Goal: Information Seeking & Learning: Compare options

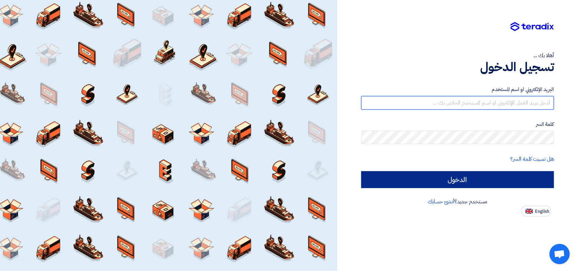
type input "[EMAIL_ADDRESS][DOMAIN_NAME]"
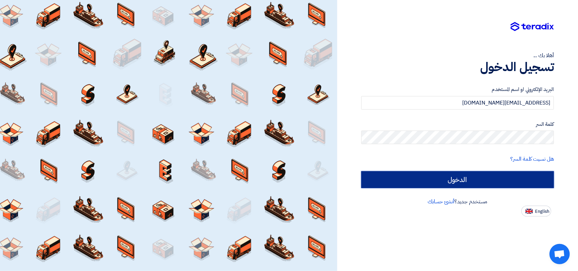
click at [477, 181] on input "الدخول" at bounding box center [457, 179] width 193 height 17
type input "Sign in"
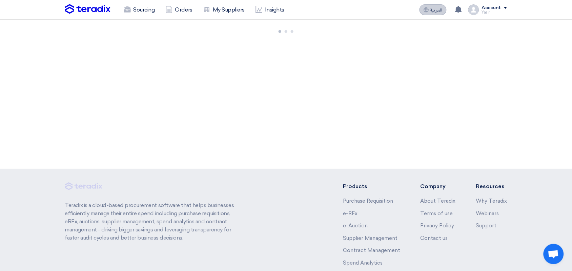
click at [431, 7] on button "العربية ع" at bounding box center [432, 9] width 27 height 11
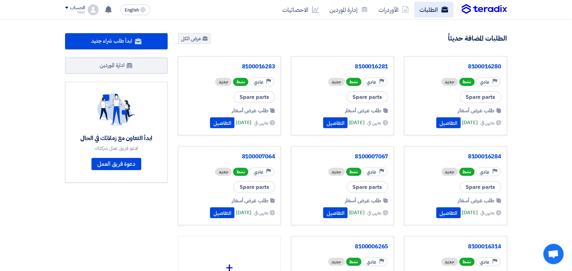
click at [429, 13] on link "الطلبات" at bounding box center [433, 10] width 39 height 16
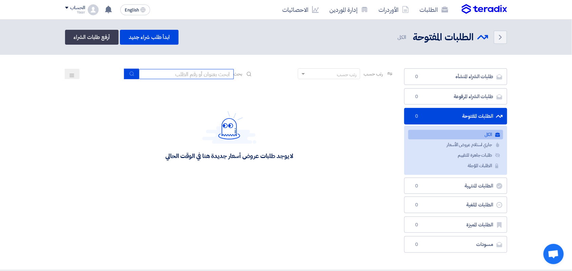
click at [166, 70] on input at bounding box center [186, 74] width 95 height 10
type input "paint"
click at [129, 72] on icon "submit" at bounding box center [131, 73] width 5 height 5
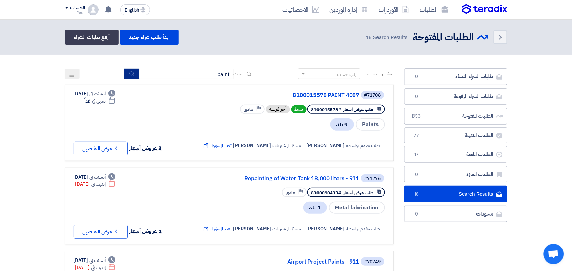
click at [132, 72] on icon "submit" at bounding box center [131, 73] width 5 height 5
click at [116, 146] on icon "Check details" at bounding box center [116, 148] width 6 height 6
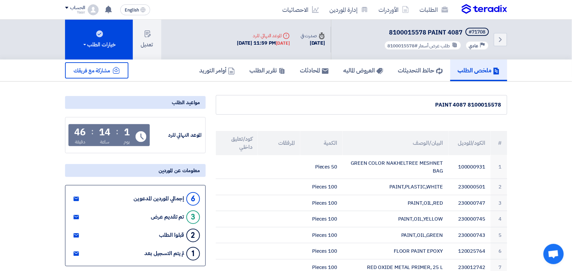
click at [440, 104] on div "8100015578 PAINT 4087" at bounding box center [362, 105] width 280 height 8
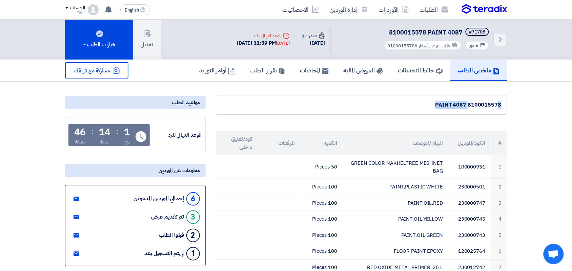
click at [344, 73] on h5 "العروض الماليه" at bounding box center [364, 70] width 40 height 8
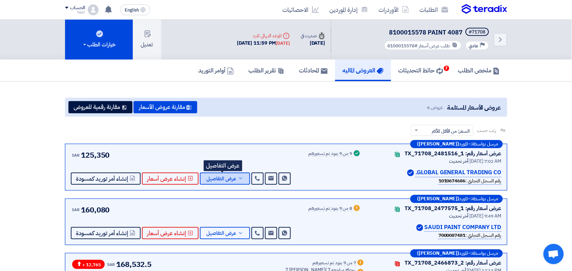
click at [224, 178] on span "عرض التفاصيل" at bounding box center [222, 179] width 30 height 5
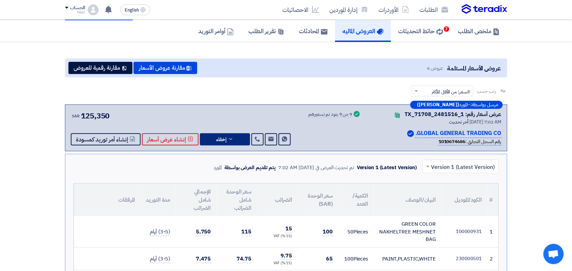
scroll to position [85, 0]
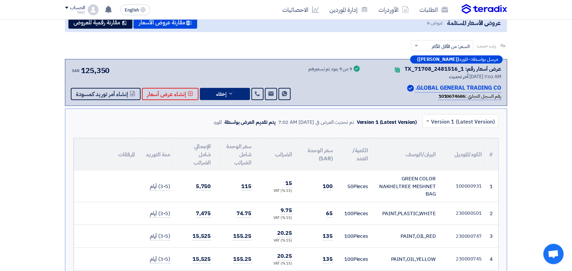
click at [442, 124] on input "text" at bounding box center [464, 121] width 63 height 11
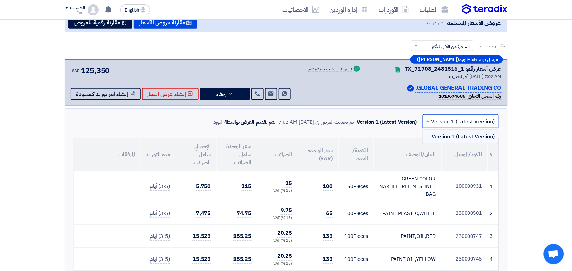
click at [442, 124] on input "text" at bounding box center [464, 121] width 63 height 11
click at [431, 123] on span at bounding box center [427, 121] width 8 height 8
click at [442, 123] on input "text" at bounding box center [464, 121] width 63 height 11
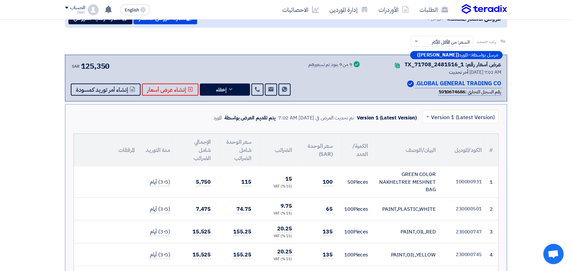
scroll to position [169, 0]
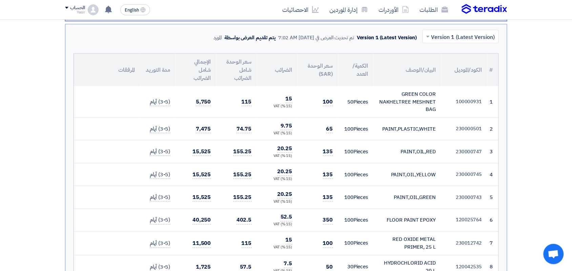
click at [390, 127] on div "PAINT,PLASTIC,WHITE" at bounding box center [407, 129] width 57 height 8
click at [412, 153] on div "PAINT,OIL,RED" at bounding box center [407, 152] width 57 height 8
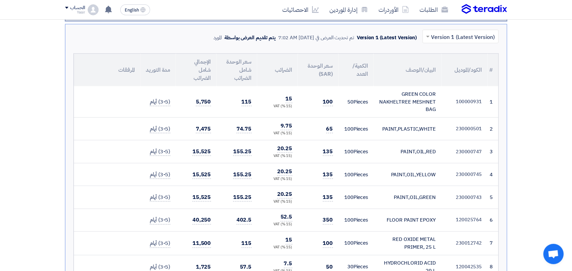
click at [412, 153] on div "PAINT,OIL,RED" at bounding box center [407, 152] width 57 height 8
click at [409, 175] on div "PAINT,OIL,YELLOW" at bounding box center [407, 175] width 57 height 8
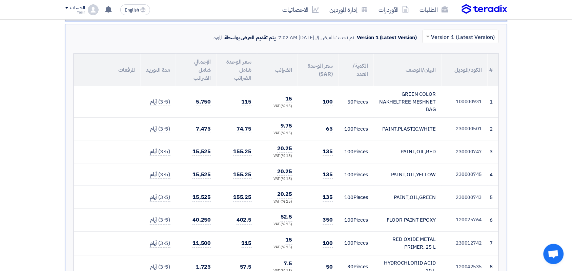
click at [411, 201] on div "PAINT,OIL,GREEN" at bounding box center [407, 198] width 57 height 8
click at [416, 96] on div "GREEN COLOR NAKHELTREE MESHNET BAG" at bounding box center [407, 101] width 57 height 23
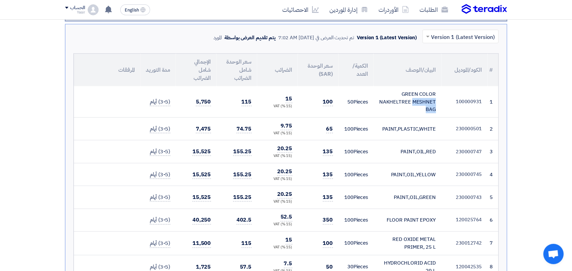
click at [416, 96] on div "GREEN COLOR NAKHELTREE MESHNET BAG" at bounding box center [407, 101] width 57 height 23
click at [414, 114] on td "GREEN COLOR NAKHELTREE MESHNET BAG" at bounding box center [408, 101] width 68 height 31
click at [410, 98] on div "GREEN COLOR NAKHELTREE MESHNET BAG" at bounding box center [407, 101] width 57 height 23
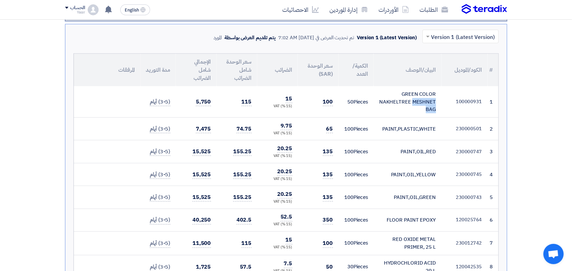
copy tr "GREEN COLOR NAKHELTREE MESHNET BAG"
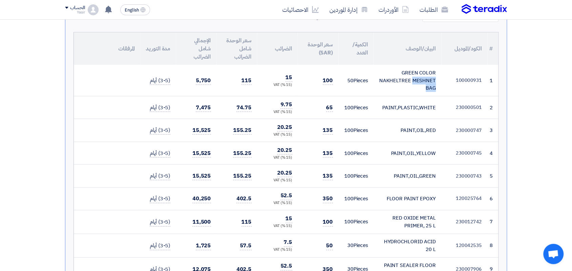
scroll to position [212, 0]
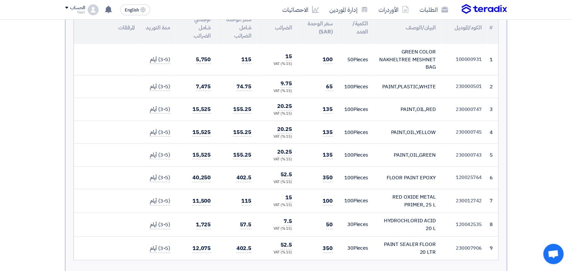
click at [397, 86] on div "PAINT,PLASTIC,WHITE" at bounding box center [407, 87] width 57 height 8
click at [407, 109] on div "PAINT,OIL,RED" at bounding box center [407, 110] width 57 height 8
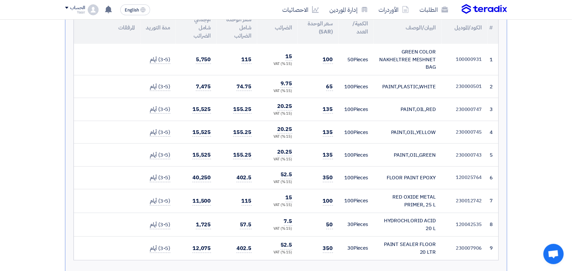
click at [407, 109] on div "PAINT,OIL,RED" at bounding box center [407, 110] width 57 height 8
click at [406, 89] on div "PAINT,PLASTIC,WHITE" at bounding box center [407, 87] width 57 height 8
click at [405, 97] on td "PAINT,PLASTIC,WHITE" at bounding box center [408, 86] width 68 height 23
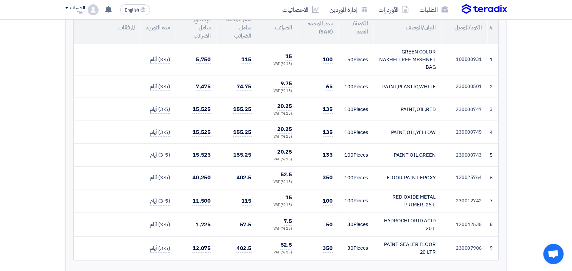
click at [404, 86] on div "PAINT,PLASTIC,WHITE" at bounding box center [407, 87] width 57 height 8
copy tr "PAINT,PLASTIC,WHITE"
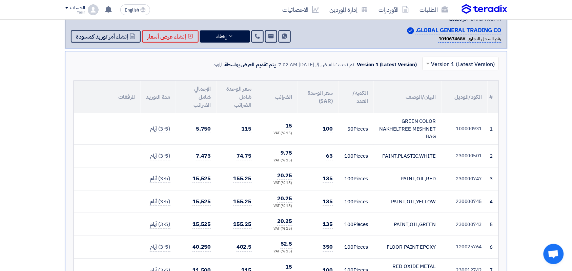
scroll to position [169, 0]
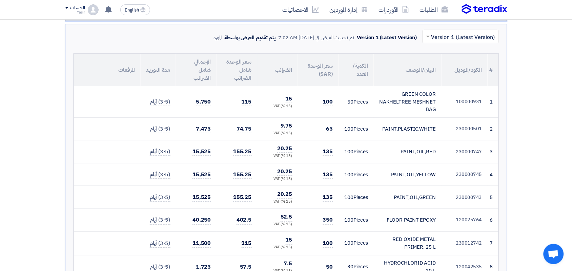
click at [424, 152] on div "PAINT,OIL,RED" at bounding box center [407, 152] width 57 height 8
copy tr "PAINT,OIL,RED"
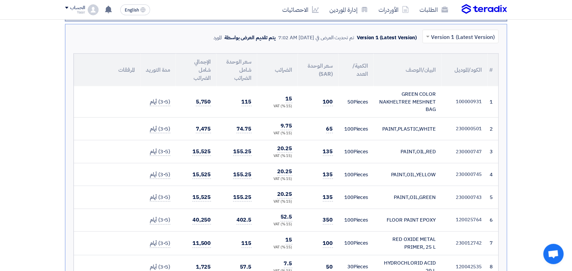
click at [408, 178] on div "PAINT,OIL,YELLOW" at bounding box center [407, 175] width 57 height 8
click at [409, 200] on div "PAINT,OIL,GREEN" at bounding box center [407, 198] width 57 height 8
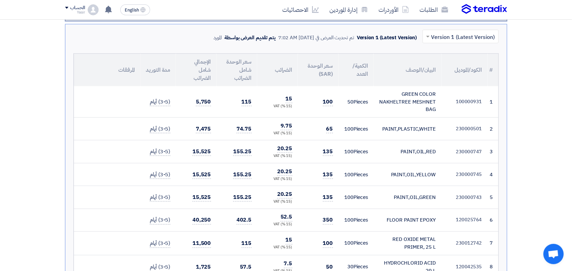
click at [409, 200] on div "PAINT,OIL,GREEN" at bounding box center [407, 198] width 57 height 8
click at [404, 225] on div "FLOOR PAINT EPOXY" at bounding box center [407, 221] width 57 height 8
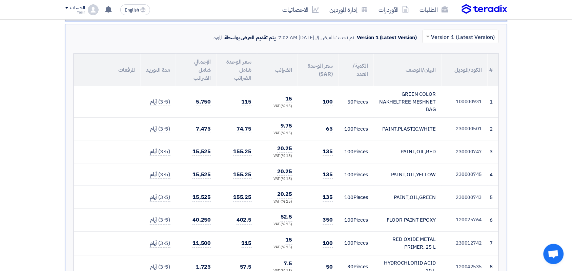
click at [404, 225] on div "FLOOR PAINT EPOXY" at bounding box center [407, 221] width 57 height 8
click at [402, 244] on div "RED OXIDE METAL PRIMER, 25 L" at bounding box center [407, 243] width 57 height 15
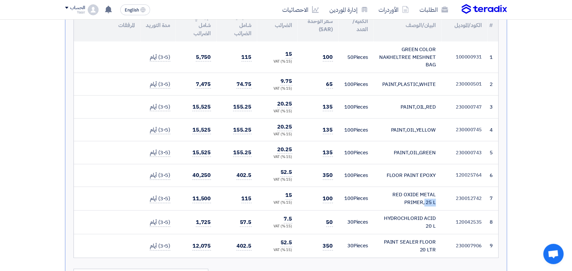
scroll to position [254, 0]
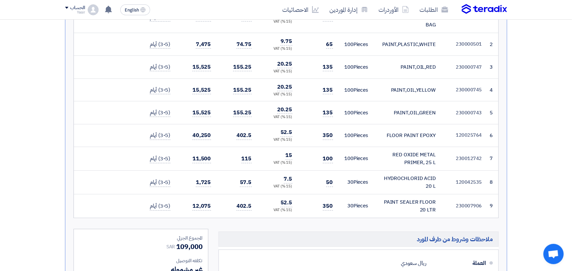
click at [399, 180] on div "HYDROCHLORID ACID 20 L" at bounding box center [407, 182] width 57 height 15
click at [397, 205] on div "PAINT SEALER FLOOR 20 LTR" at bounding box center [407, 206] width 57 height 15
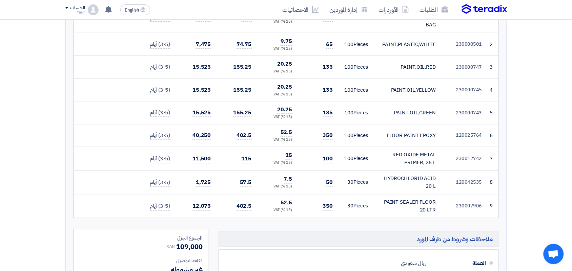
click at [397, 205] on div "PAINT SEALER FLOOR 20 LTR" at bounding box center [407, 206] width 57 height 15
click at [395, 188] on div "HYDROCHLORID ACID 20 L" at bounding box center [407, 182] width 57 height 15
click at [395, 185] on div "HYDROCHLORID ACID 20 L" at bounding box center [407, 182] width 57 height 15
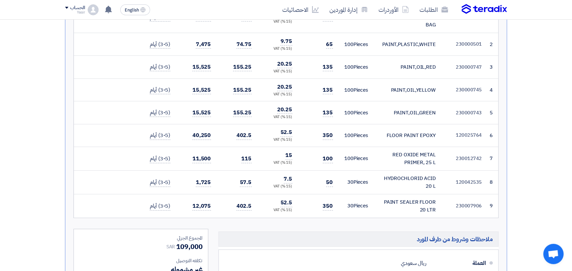
click at [395, 185] on div "HYDROCHLORID ACID 20 L" at bounding box center [407, 182] width 57 height 15
click at [398, 160] on div "RED OXIDE METAL PRIMER, 25 L" at bounding box center [407, 158] width 57 height 15
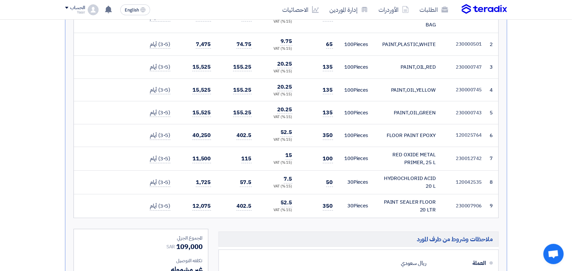
click at [398, 140] on div "FLOOR PAINT EPOXY" at bounding box center [407, 136] width 57 height 8
click at [398, 116] on div "PAINT,OIL,GREEN" at bounding box center [407, 113] width 57 height 8
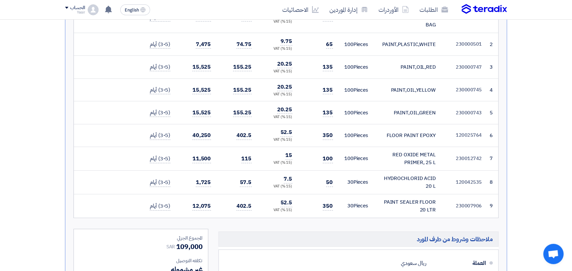
click at [398, 116] on div "PAINT,OIL,GREEN" at bounding box center [407, 113] width 57 height 8
click at [401, 90] on div "PAINT,OIL,YELLOW" at bounding box center [407, 90] width 57 height 8
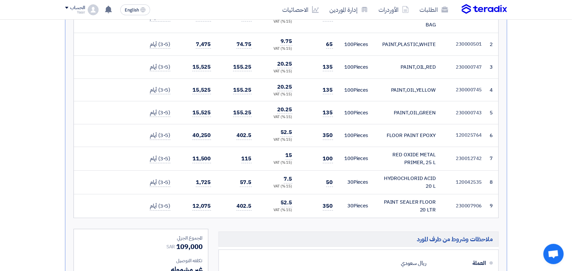
click at [401, 90] on div "PAINT,OIL,YELLOW" at bounding box center [407, 90] width 57 height 8
click at [403, 68] on div "PAINT,OIL,RED" at bounding box center [407, 67] width 57 height 8
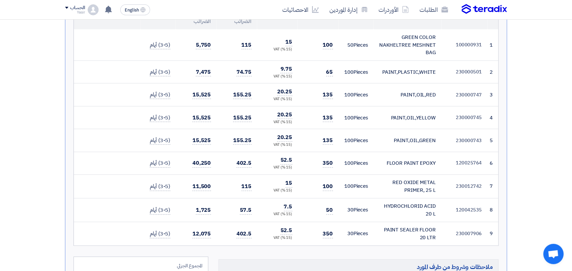
scroll to position [212, 0]
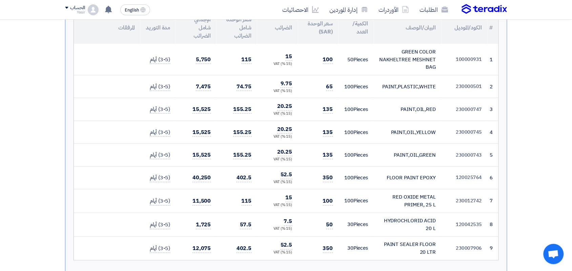
click at [401, 88] on div "PAINT,PLASTIC,WHITE" at bounding box center [407, 87] width 57 height 8
click at [399, 58] on div "GREEN COLOR NAKHELTREE MESHNET BAG" at bounding box center [407, 59] width 57 height 23
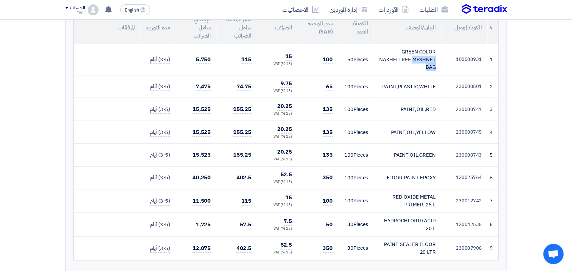
click at [399, 58] on div "GREEN COLOR NAKHELTREE MESHNET BAG" at bounding box center [407, 59] width 57 height 23
click at [399, 71] on td "GREEN COLOR NAKHELTREE MESHNET BAG" at bounding box center [408, 59] width 68 height 31
click at [388, 86] on div "PAINT,PLASTIC,WHITE" at bounding box center [407, 87] width 57 height 8
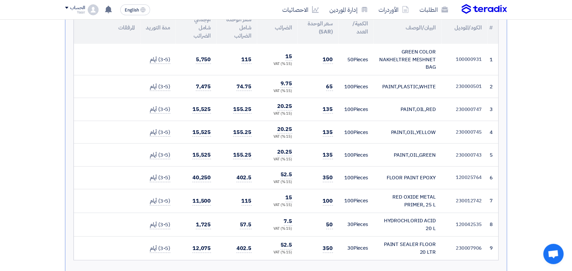
click at [388, 86] on div "PAINT,PLASTIC,WHITE" at bounding box center [407, 87] width 57 height 8
click at [409, 109] on div "PAINT,OIL,RED" at bounding box center [407, 110] width 57 height 8
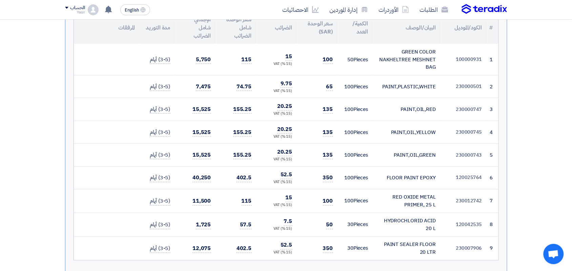
click at [409, 109] on div "PAINT,OIL,RED" at bounding box center [407, 110] width 57 height 8
click at [409, 131] on div "PAINT,OIL,YELLOW" at bounding box center [407, 133] width 57 height 8
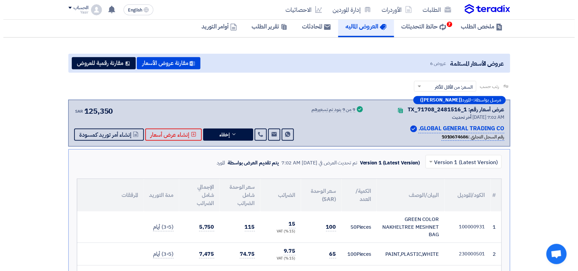
scroll to position [0, 0]
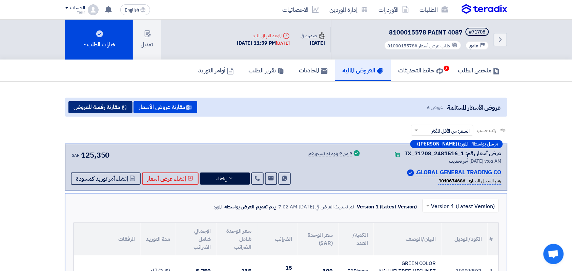
click at [86, 102] on button "مقارنة رقمية للعروض" at bounding box center [100, 107] width 64 height 12
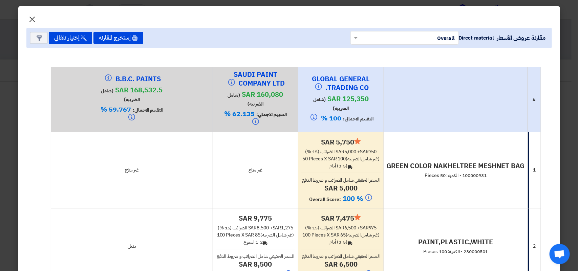
click at [35, 18] on span "×" at bounding box center [32, 19] width 8 height 20
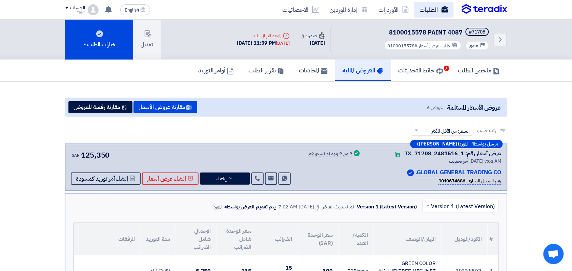
click at [432, 9] on link "الطلبات" at bounding box center [433, 10] width 39 height 16
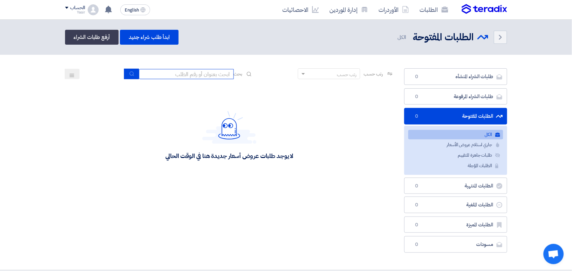
click at [168, 75] on input at bounding box center [186, 74] width 95 height 10
type input "8100015796"
click at [129, 71] on icon "submit" at bounding box center [131, 73] width 5 height 5
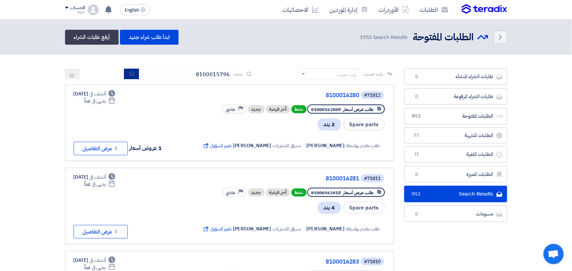
click at [131, 69] on button "submit" at bounding box center [131, 74] width 15 height 11
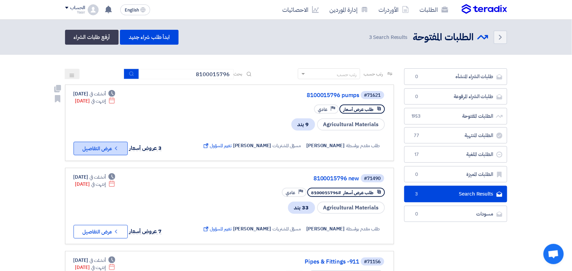
click at [101, 149] on button "Check details عرض التفاصيل" at bounding box center [101, 149] width 54 height 14
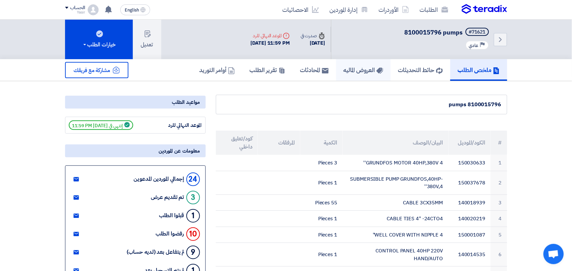
click at [358, 69] on h5 "العروض الماليه" at bounding box center [364, 70] width 40 height 8
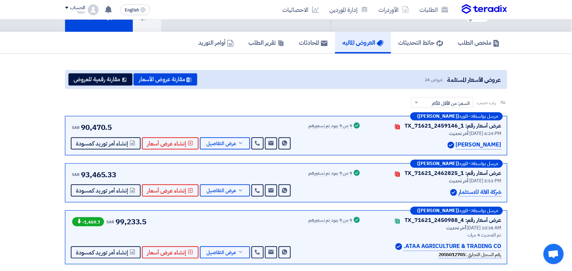
scroll to position [42, 0]
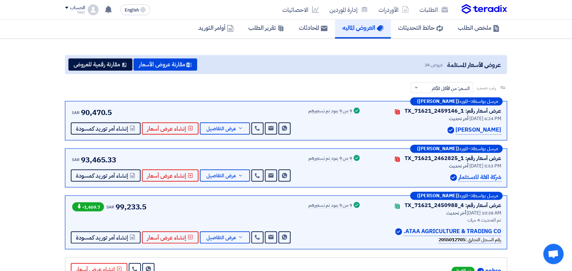
click at [242, 153] on div "مرسل بواسطة: – المورد ([PERSON_NAME]) عرض أسعار رقم: TX_71621_2462825_1 Contact…" at bounding box center [286, 168] width 442 height 39
click at [220, 177] on span "عرض التفاصيل" at bounding box center [222, 175] width 30 height 5
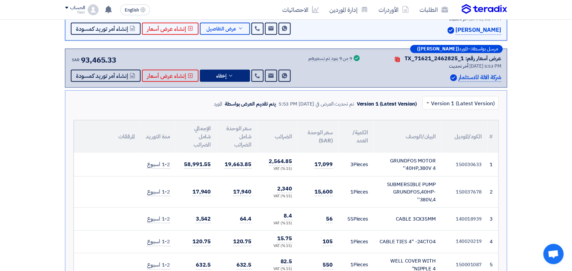
scroll to position [127, 0]
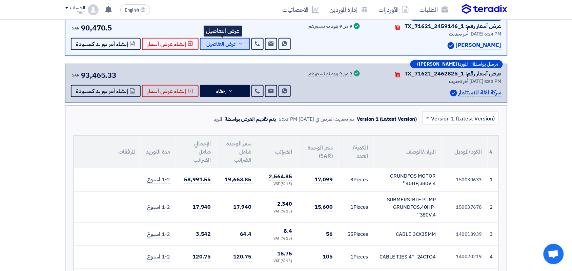
click at [229, 39] on button "عرض التفاصيل" at bounding box center [225, 44] width 50 height 12
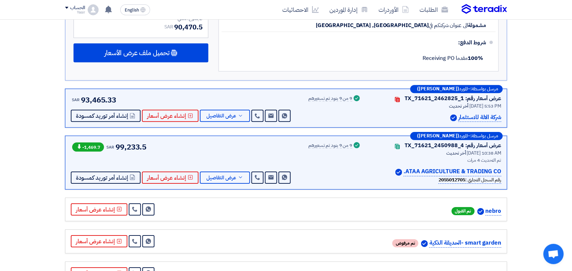
scroll to position [551, 0]
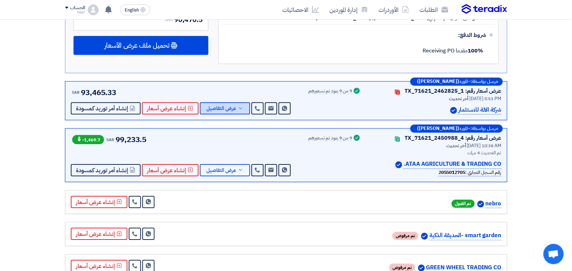
click at [221, 110] on span "عرض التفاصيل" at bounding box center [222, 108] width 30 height 5
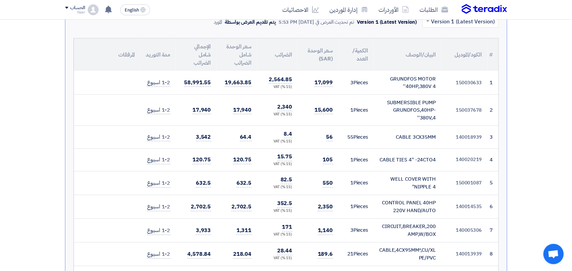
scroll to position [169, 0]
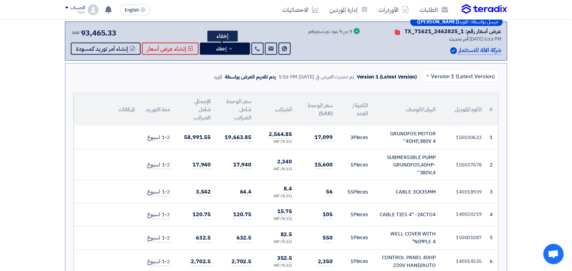
click at [373, 146] on td "3 Pieces" at bounding box center [355, 138] width 35 height 24
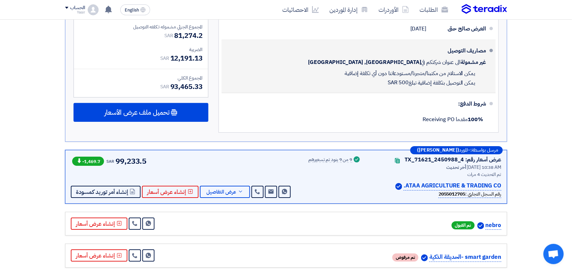
scroll to position [593, 0]
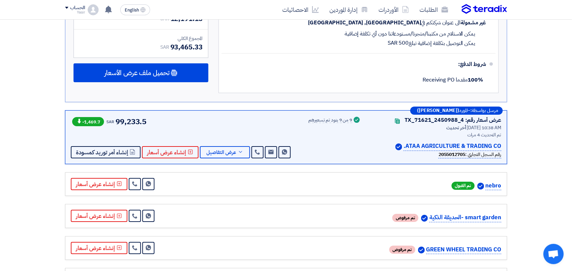
click at [440, 145] on p "ATAA AGRICULTURE & TRADING CO." at bounding box center [453, 146] width 98 height 9
click at [364, 136] on div "عرض أسعار رقم: TX_71621_2450988_4 Contacts أخر تحديث [DATE] 10:38 AM تم التحديث…" at bounding box center [405, 137] width 193 height 42
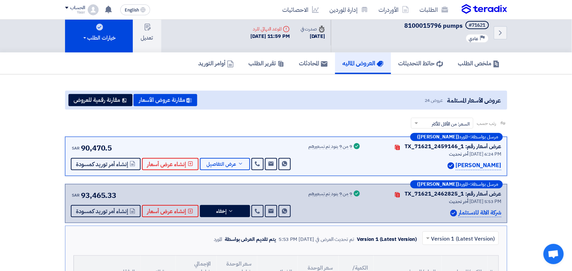
scroll to position [0, 0]
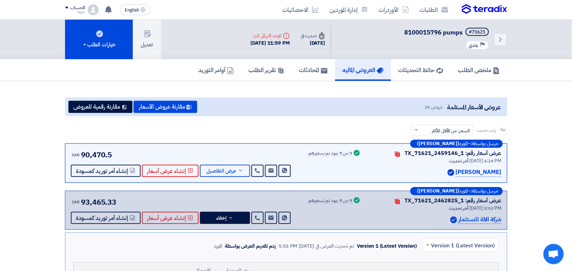
click at [456, 168] on p "[PERSON_NAME]" at bounding box center [479, 172] width 46 height 9
click at [427, 220] on div "شركة الالة للاستثمار" at bounding box center [435, 219] width 132 height 9
click at [475, 216] on p "شركة الالة للاستثمار" at bounding box center [479, 219] width 43 height 9
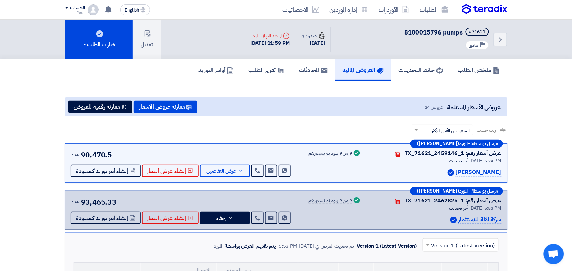
click at [475, 216] on p "شركة الالة للاستثمار" at bounding box center [479, 219] width 43 height 9
click at [423, 216] on div "شركة الالة للاستثمار" at bounding box center [435, 219] width 132 height 9
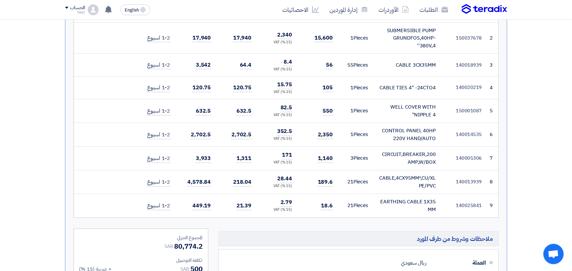
scroll to position [551, 0]
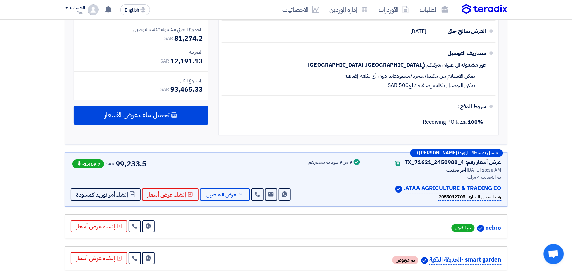
click at [438, 187] on p "ATAA AGRICULTURE & TRADING CO." at bounding box center [453, 188] width 98 height 9
click at [381, 195] on div "رقم السجل التجاري : 2055012705" at bounding box center [435, 196] width 132 height 7
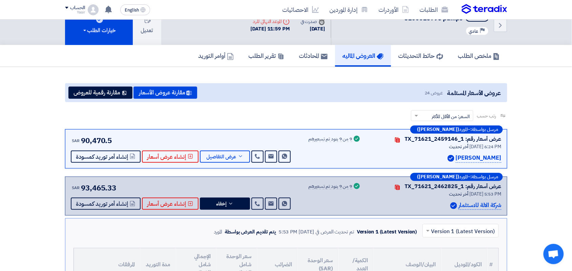
scroll to position [0, 0]
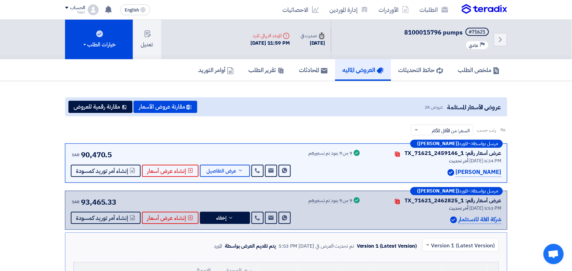
click at [456, 172] on p "[PERSON_NAME]" at bounding box center [479, 172] width 46 height 9
click at [435, 208] on div "أخر تحديث [DATE] 5:53 PM" at bounding box center [435, 208] width 132 height 7
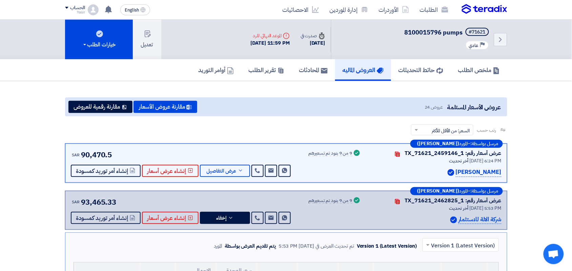
click at [478, 218] on p "شركة الالة للاستثمار" at bounding box center [479, 219] width 43 height 9
click at [422, 217] on div "شركة الالة للاستثمار" at bounding box center [435, 219] width 132 height 9
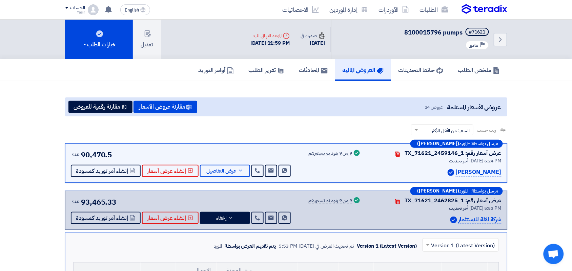
click at [480, 221] on p "شركة الالة للاستثمار" at bounding box center [479, 219] width 43 height 9
click at [433, 220] on div "شركة الالة للاستثمار" at bounding box center [435, 219] width 132 height 9
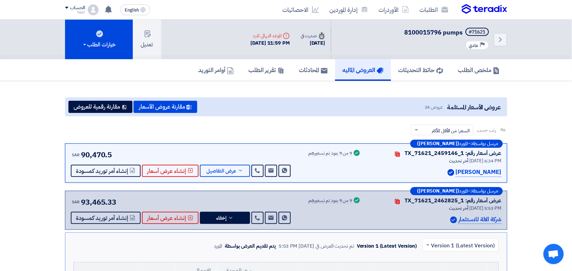
click at [456, 170] on p "[PERSON_NAME]" at bounding box center [479, 172] width 46 height 9
click at [407, 209] on div "أخر تحديث [DATE] 5:53 PM" at bounding box center [435, 208] width 132 height 7
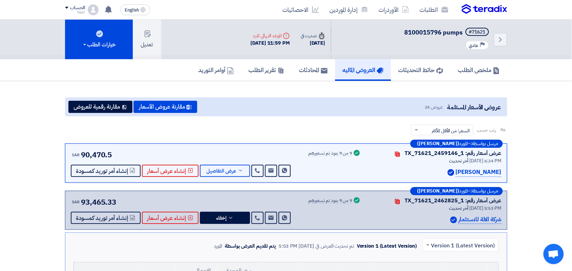
click at [470, 223] on p "شركة الالة للاستثمار" at bounding box center [479, 219] width 43 height 9
click at [470, 219] on p "شركة الالة للاستثمار" at bounding box center [479, 219] width 43 height 9
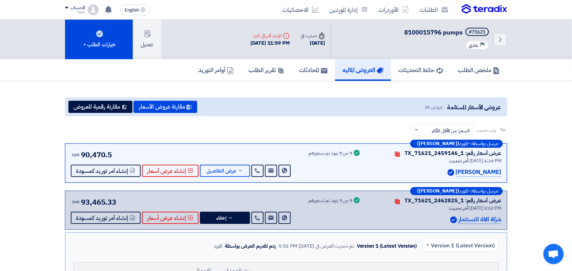
click at [418, 218] on div "شركة الالة للاستثمار" at bounding box center [435, 219] width 132 height 9
click at [456, 173] on p "[PERSON_NAME]" at bounding box center [479, 172] width 46 height 9
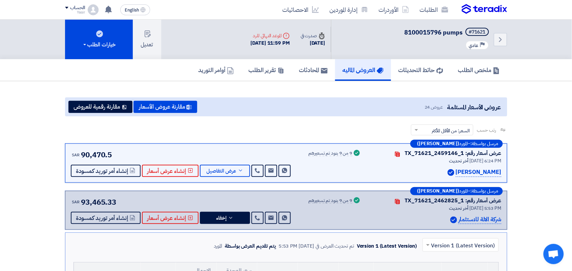
click at [473, 219] on p "شركة الالة للاستثمار" at bounding box center [479, 219] width 43 height 9
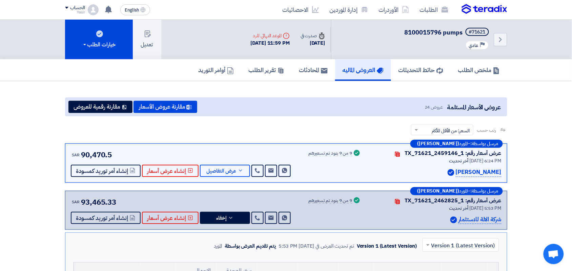
click at [445, 221] on div "شركة الالة للاستثمار" at bounding box center [435, 219] width 132 height 9
click at [456, 172] on p "[PERSON_NAME]" at bounding box center [479, 172] width 46 height 9
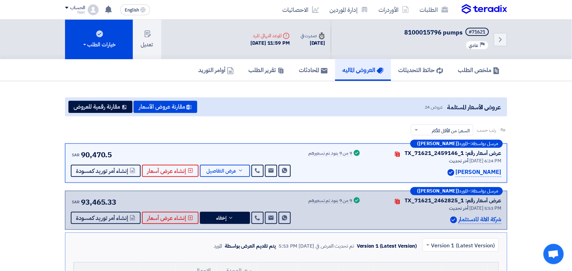
click at [472, 219] on p "شركة الالة للاستثمار" at bounding box center [479, 219] width 43 height 9
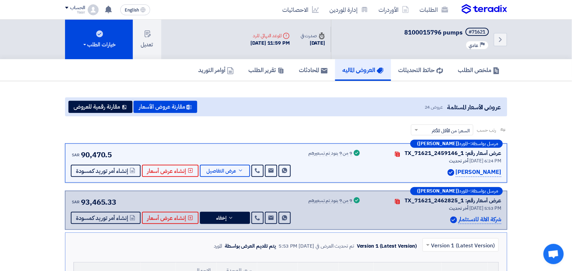
click at [456, 168] on p "[PERSON_NAME]" at bounding box center [479, 172] width 46 height 9
click at [461, 215] on p "شركة الالة للاستثمار" at bounding box center [479, 219] width 43 height 9
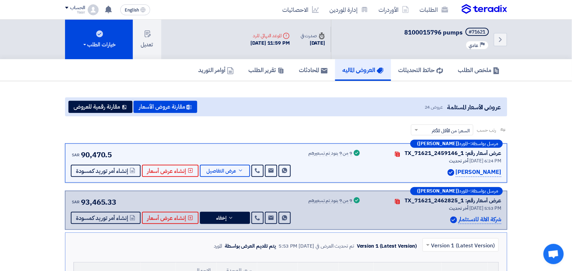
click at [461, 215] on p "شركة الالة للاستثمار" at bounding box center [479, 219] width 43 height 9
click at [456, 172] on p "[PERSON_NAME]" at bounding box center [479, 172] width 46 height 9
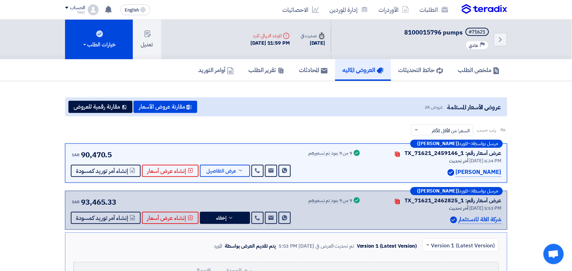
click at [476, 220] on p "شركة الالة للاستثمار" at bounding box center [479, 219] width 43 height 9
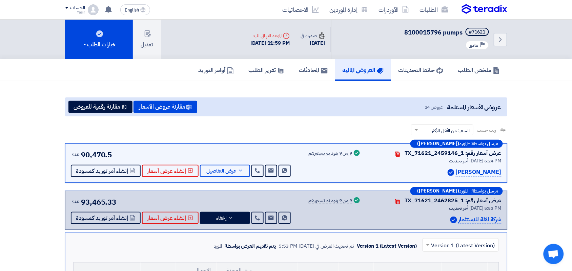
click at [456, 172] on p "[PERSON_NAME]" at bounding box center [479, 172] width 46 height 9
click at [466, 217] on p "شركة الالة للاستثمار" at bounding box center [479, 219] width 43 height 9
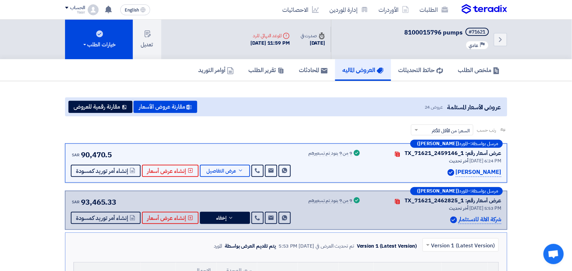
click at [466, 217] on p "شركة الالة للاستثمار" at bounding box center [479, 219] width 43 height 9
click at [456, 173] on p "[PERSON_NAME]" at bounding box center [479, 172] width 46 height 9
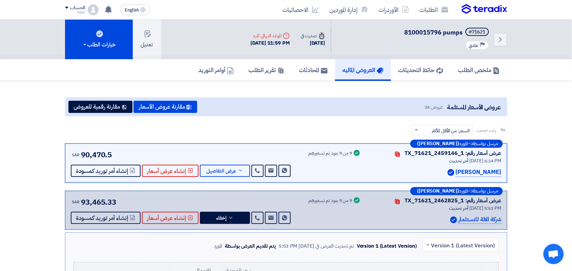
click at [456, 173] on p "[PERSON_NAME]" at bounding box center [479, 172] width 46 height 9
click at [470, 220] on p "شركة الالة للاستثمار" at bounding box center [479, 219] width 43 height 9
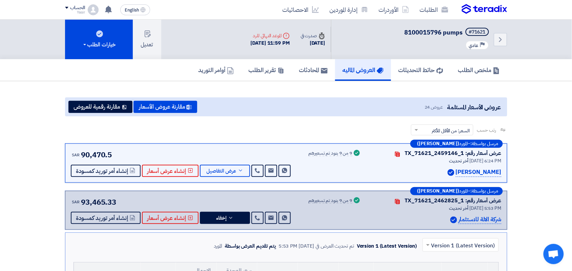
click at [470, 220] on p "شركة الالة للاستثمار" at bounding box center [479, 219] width 43 height 9
click at [456, 171] on p "[PERSON_NAME]" at bounding box center [479, 172] width 46 height 9
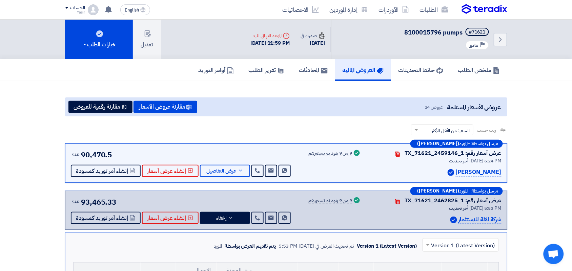
click at [465, 217] on p "شركة الالة للاستثمار" at bounding box center [479, 219] width 43 height 9
click at [417, 219] on div "شركة الالة للاستثمار" at bounding box center [435, 219] width 132 height 9
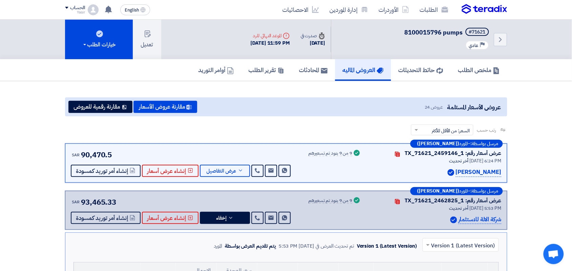
click at [409, 178] on div "مرسل بواسطة: – المورد ([PERSON_NAME]) عرض أسعار رقم: TX_71621_2459146_1 Contact…" at bounding box center [286, 163] width 442 height 39
click at [456, 170] on p "[PERSON_NAME]" at bounding box center [479, 172] width 46 height 9
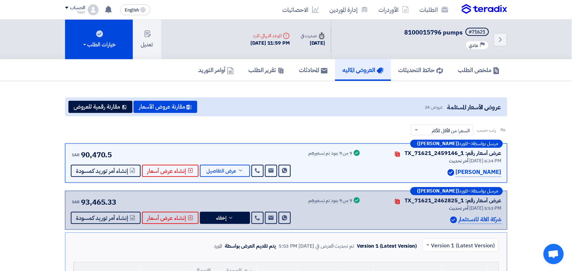
click at [462, 216] on p "شركة الالة للاستثمار" at bounding box center [479, 219] width 43 height 9
click at [456, 168] on p "[PERSON_NAME]" at bounding box center [479, 172] width 46 height 9
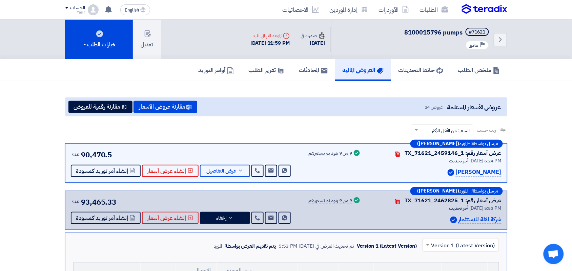
click at [456, 168] on p "[PERSON_NAME]" at bounding box center [479, 172] width 46 height 9
click at [458, 218] on p "شركة الالة للاستثمار" at bounding box center [479, 219] width 43 height 9
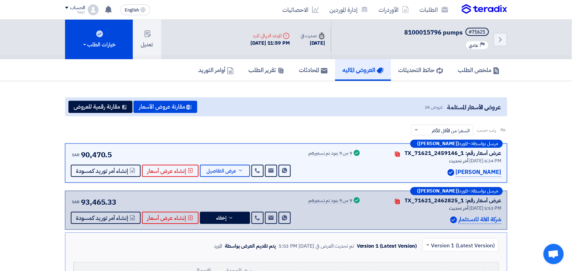
click at [458, 218] on p "شركة الالة للاستثمار" at bounding box center [479, 219] width 43 height 9
click at [456, 168] on p "[PERSON_NAME]" at bounding box center [479, 172] width 46 height 9
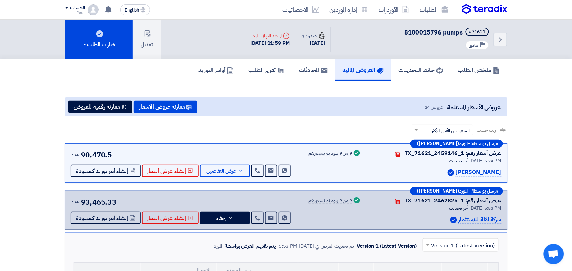
click at [464, 217] on p "شركة الالة للاستثمار" at bounding box center [479, 219] width 43 height 9
click at [419, 166] on div "عرض أسعار رقم: TX_71621_2459146_1 Contacts أخر تحديث [DATE] 6:24 PM [PERSON_NAM…" at bounding box center [435, 163] width 132 height 28
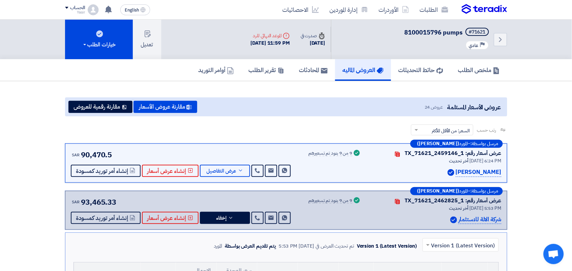
click at [419, 166] on div "عرض أسعار رقم: TX_71621_2459146_1 Contacts أخر تحديث [DATE] 6:24 PM [PERSON_NAM…" at bounding box center [435, 163] width 132 height 28
click at [456, 175] on p "[PERSON_NAME]" at bounding box center [479, 172] width 46 height 9
click at [456, 217] on img at bounding box center [453, 220] width 7 height 7
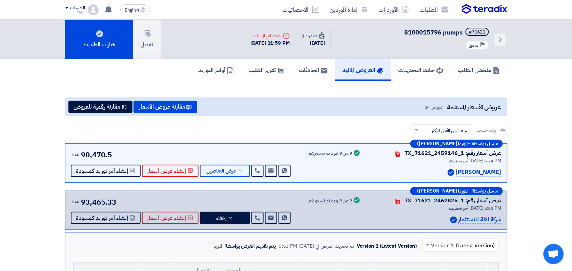
click at [456, 217] on img at bounding box center [453, 220] width 7 height 7
click at [461, 219] on p "شركة الالة للاستثمار" at bounding box center [479, 219] width 43 height 9
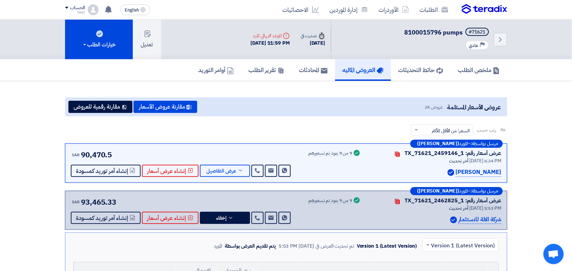
click at [456, 170] on p "[PERSON_NAME]" at bounding box center [479, 172] width 46 height 9
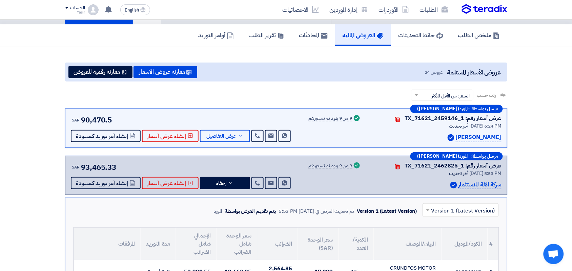
scroll to position [42, 0]
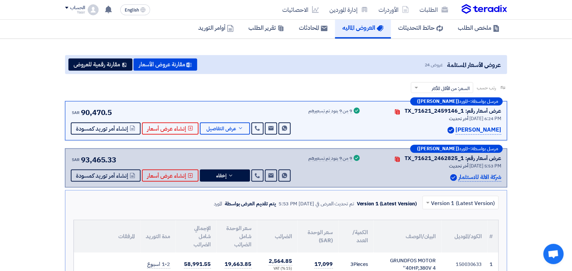
click at [463, 179] on p "شركة الالة للاستثمار" at bounding box center [479, 177] width 43 height 9
click at [423, 177] on div "شركة الالة للاستثمار" at bounding box center [435, 177] width 132 height 9
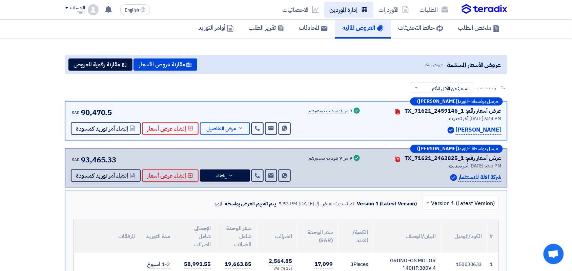
click at [340, 7] on link "إدارة الموردين" at bounding box center [348, 10] width 49 height 16
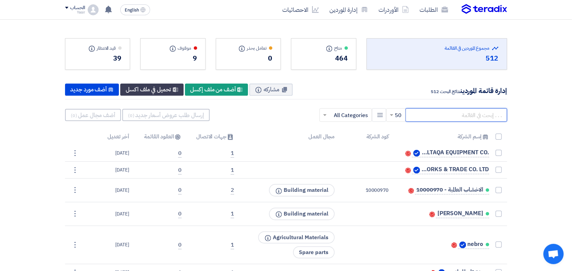
click at [453, 115] on input "text" at bounding box center [457, 115] width 102 height 14
type input "evara"
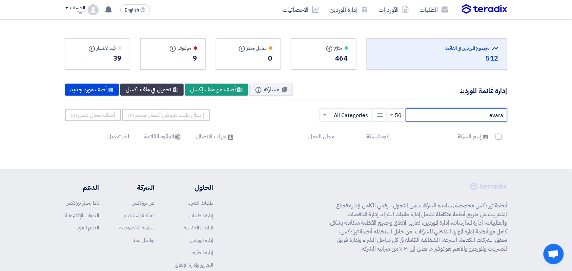
click at [447, 115] on input "evara" at bounding box center [457, 115] width 102 height 14
click at [419, 11] on link "الطلبات" at bounding box center [433, 10] width 39 height 16
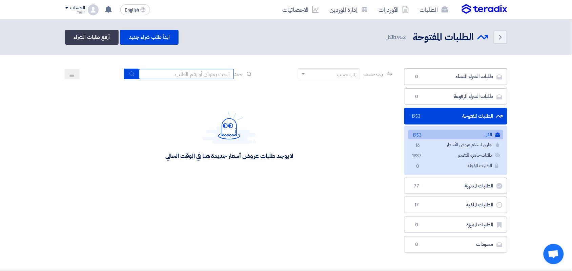
click at [199, 71] on input at bounding box center [186, 74] width 95 height 10
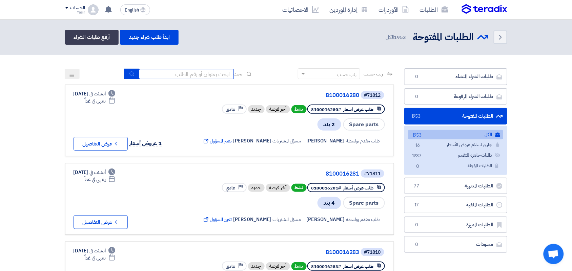
type input "8100015796"
click at [131, 75] on icon "submit" at bounding box center [131, 73] width 5 height 5
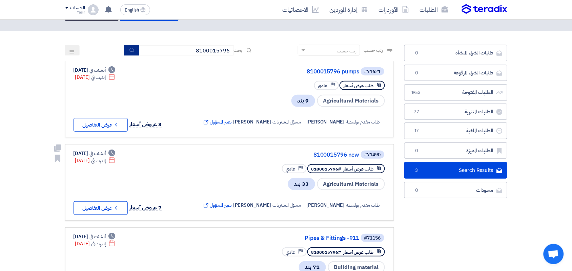
scroll to position [42, 0]
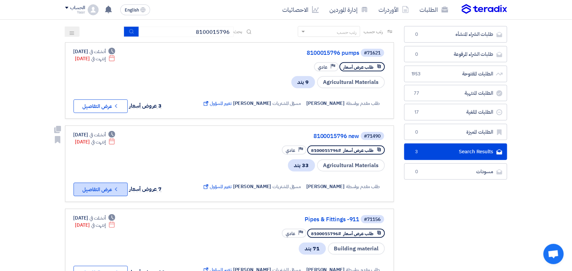
click at [94, 184] on button "Check details عرض التفاصيل" at bounding box center [101, 190] width 54 height 14
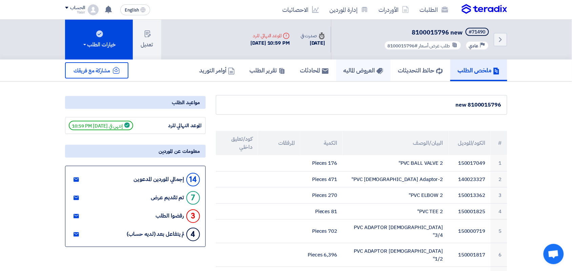
click at [361, 70] on h5 "العروض الماليه" at bounding box center [364, 70] width 40 height 8
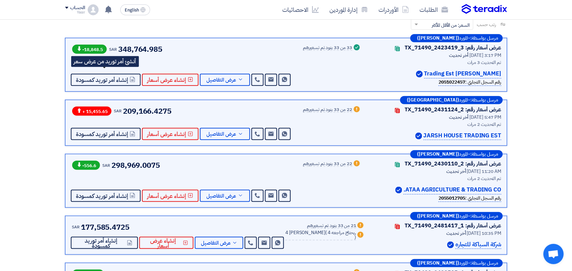
scroll to position [127, 0]
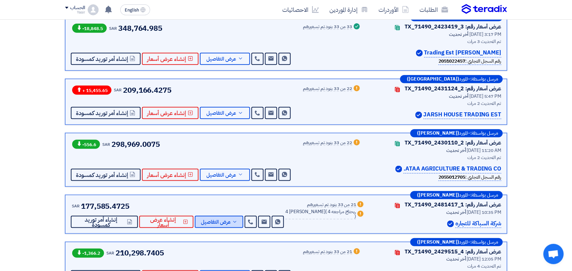
click at [224, 220] on span "عرض التفاصيل" at bounding box center [216, 222] width 30 height 5
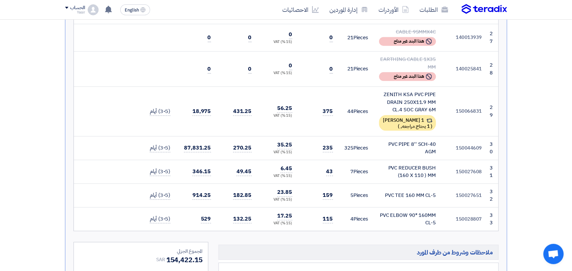
scroll to position [1186, 0]
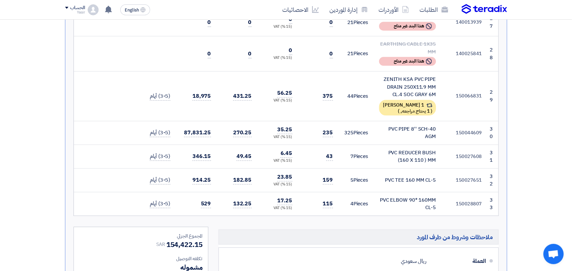
click at [409, 197] on div "PVC ELBOW 90* 160MM CL-5" at bounding box center [407, 204] width 57 height 15
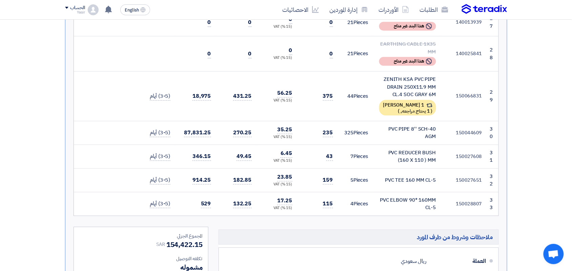
click at [409, 197] on div "PVC ELBOW 90* 160MM CL-5" at bounding box center [407, 204] width 57 height 15
click at [406, 177] on div "PVC TEE 160 MM CL-5" at bounding box center [407, 181] width 57 height 8
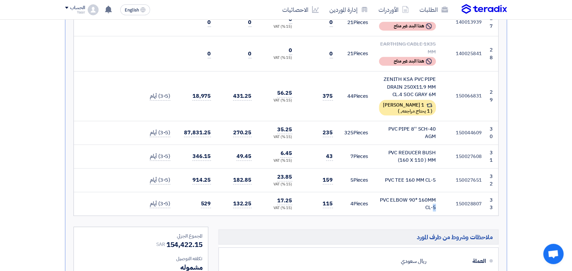
click at [406, 177] on div "PVC TEE 160 MM CL-5" at bounding box center [407, 181] width 57 height 8
click at [404, 149] on div "PVC REDUCER BUSH (160 X 110 ) MM" at bounding box center [407, 156] width 57 height 15
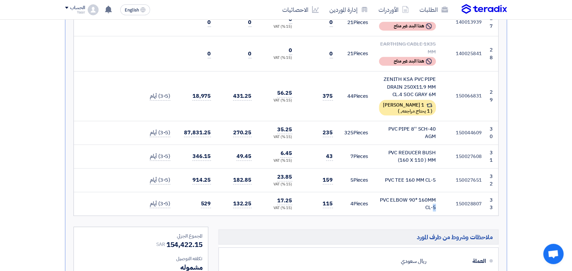
click at [404, 149] on div "PVC REDUCER BUSH (160 X 110 ) MM" at bounding box center [407, 156] width 57 height 15
click at [401, 125] on div "PVC PIPE 8'' SCH-40 AGM" at bounding box center [407, 132] width 57 height 15
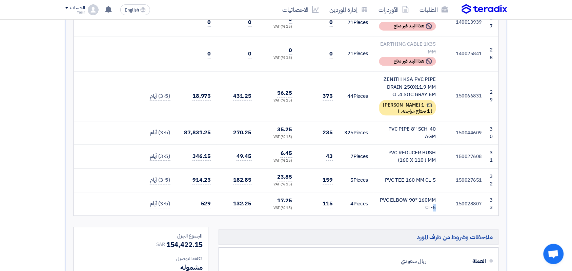
click at [401, 125] on div "PVC PIPE 8'' SCH-40 AGM" at bounding box center [407, 132] width 57 height 15
click at [400, 76] on div "ZENITH KSA PVC PIPE DRAIN 250X11.9 MM CL.4 SOC GRAY 6M" at bounding box center [407, 87] width 57 height 23
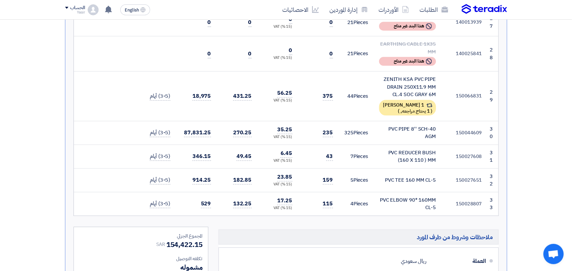
click at [400, 76] on div "ZENITH KSA PVC PIPE DRAIN 250X11.9 MM CL.4 SOC GRAY 6M" at bounding box center [407, 87] width 57 height 23
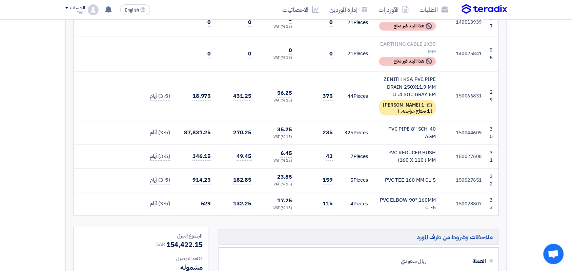
click at [400, 76] on div "ZENITH KSA PVC PIPE DRAIN 250X11.9 MM CL.4 SOC GRAY 6M" at bounding box center [407, 87] width 57 height 23
click at [354, 71] on td "44 Pieces" at bounding box center [355, 96] width 35 height 50
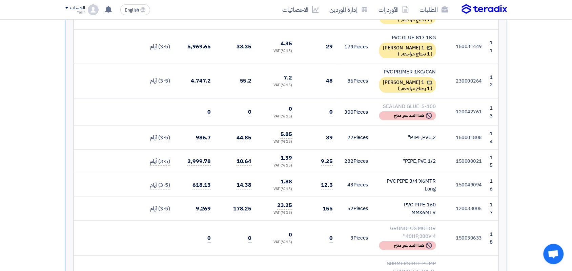
scroll to position [678, 0]
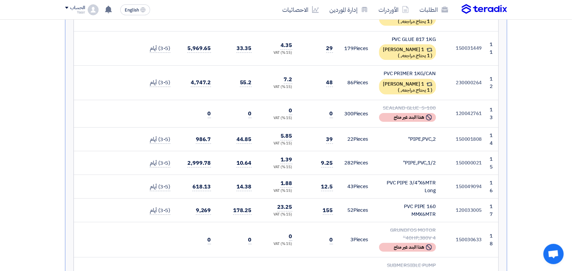
click at [414, 203] on div "PVC PIPE 160 MMX6MTR" at bounding box center [407, 210] width 57 height 15
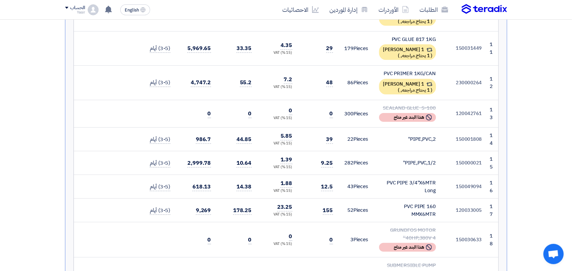
click at [414, 203] on div "PVC PIPE 160 MMX6MTR" at bounding box center [407, 210] width 57 height 15
click at [409, 179] on div "PVC PIPE 3/4"X6MTR Long" at bounding box center [407, 186] width 57 height 15
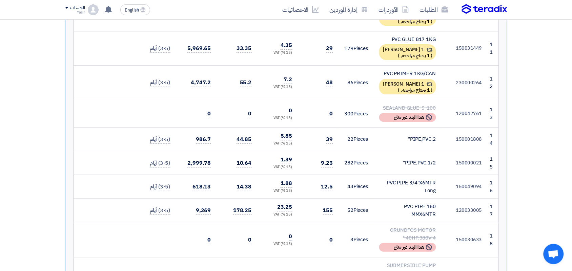
click at [409, 179] on div "PVC PIPE 3/4"X6MTR Long" at bounding box center [407, 186] width 57 height 15
click at [409, 159] on div "PIPE,PVC,1/2"" at bounding box center [407, 163] width 57 height 8
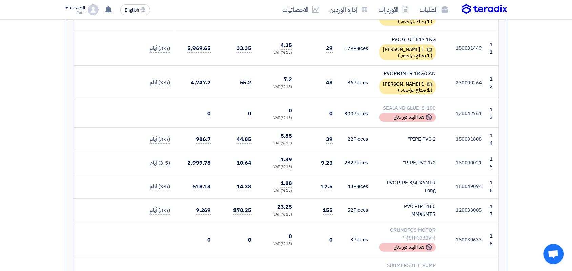
click at [409, 159] on div "PIPE,PVC,1/2"" at bounding box center [407, 163] width 57 height 8
click at [393, 128] on td "PIPE,PVC,2"" at bounding box center [408, 140] width 68 height 24
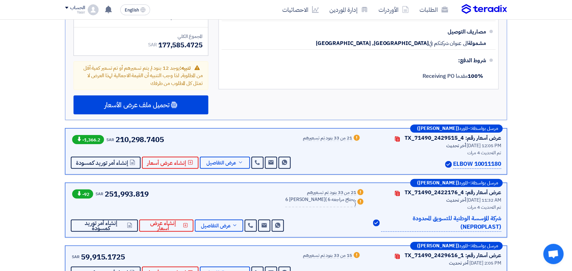
scroll to position [1440, 0]
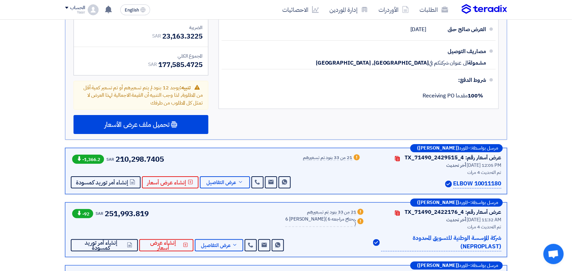
drag, startPoint x: 329, startPoint y: 69, endPoint x: 0, endPoint y: 288, distance: 395.0
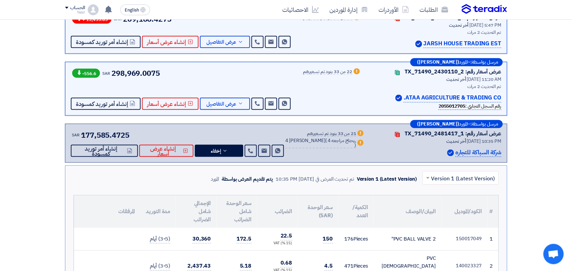
scroll to position [0, 0]
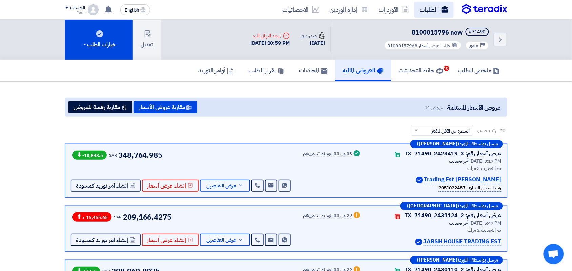
click at [436, 9] on link "الطلبات" at bounding box center [433, 10] width 39 height 16
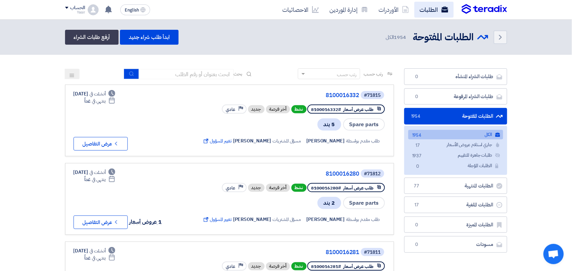
click at [433, 4] on link "الطلبات" at bounding box center [433, 10] width 39 height 16
click at [398, 4] on link "الأوردرات" at bounding box center [393, 10] width 41 height 16
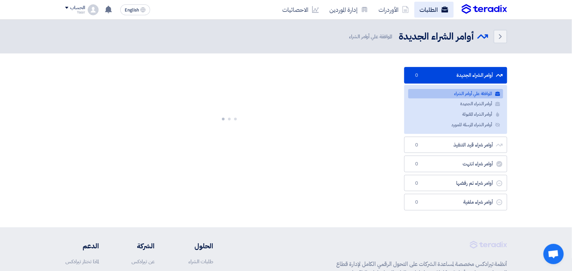
click at [424, 6] on link "الطلبات" at bounding box center [433, 10] width 39 height 16
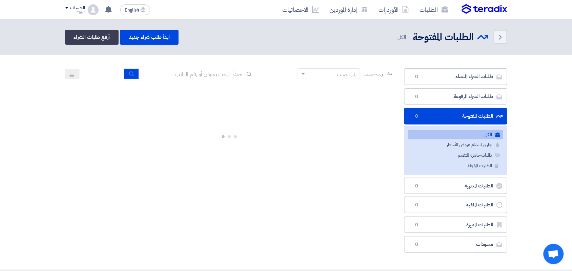
drag, startPoint x: 204, startPoint y: 88, endPoint x: 204, endPoint y: 82, distance: 6.4
click at [204, 86] on div at bounding box center [229, 136] width 329 height 102
click at [204, 81] on div "رتب حسب رتب حسب بحث" at bounding box center [229, 76] width 329 height 16
click at [203, 76] on input at bounding box center [186, 74] width 95 height 10
click at [133, 73] on button "submit" at bounding box center [131, 74] width 15 height 11
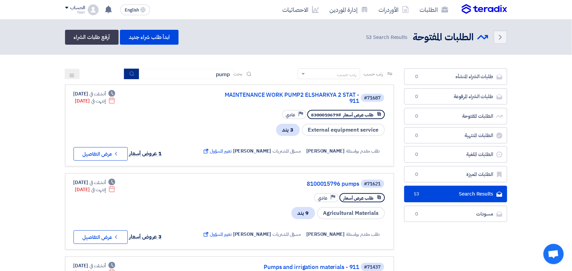
click at [133, 72] on button "submit" at bounding box center [131, 74] width 15 height 11
drag, startPoint x: 462, startPoint y: 126, endPoint x: 4, endPoint y: 99, distance: 459.2
drag, startPoint x: 200, startPoint y: 76, endPoint x: 298, endPoint y: 78, distance: 98.6
click at [298, 80] on div "رتب حسب رتب حسب بحث pump" at bounding box center [229, 76] width 329 height 16
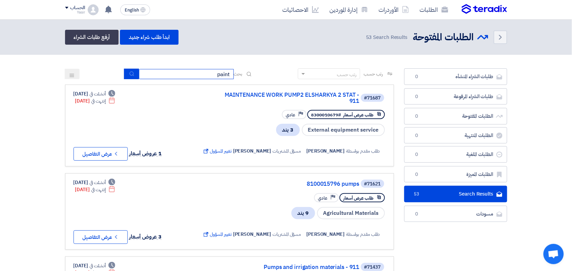
type input "paint"
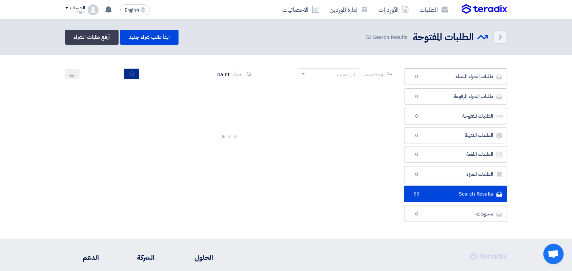
click at [127, 77] on button "submit" at bounding box center [131, 74] width 15 height 11
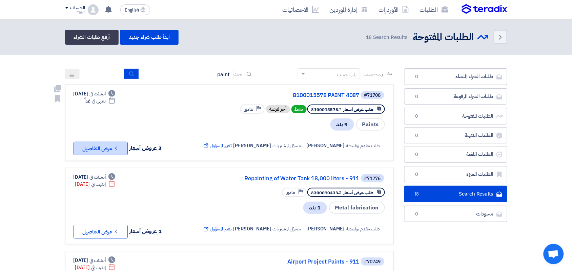
click at [94, 142] on button "Check details عرض التفاصيل" at bounding box center [101, 149] width 54 height 14
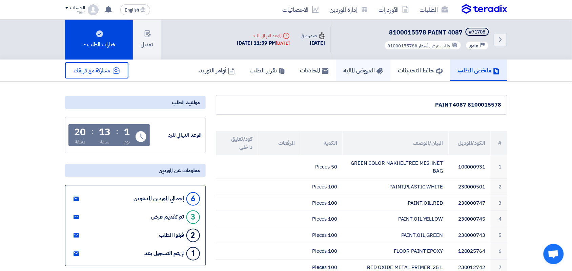
click at [356, 68] on h5 "العروض الماليه" at bounding box center [364, 70] width 40 height 8
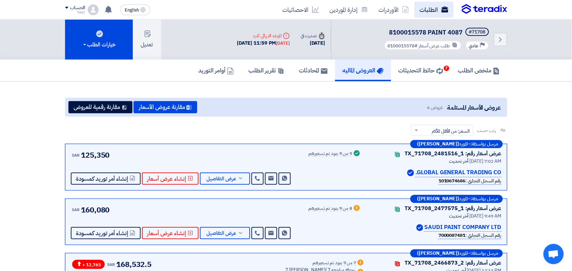
click at [419, 9] on link "الطلبات" at bounding box center [433, 10] width 39 height 16
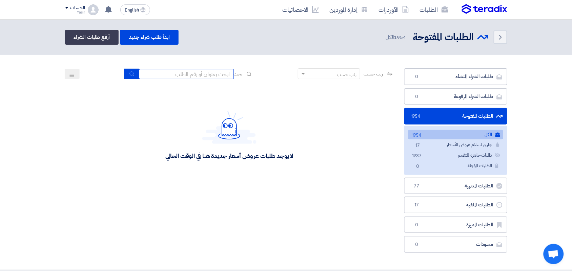
click at [170, 70] on input at bounding box center [186, 74] width 95 height 10
paste input "8200000891"
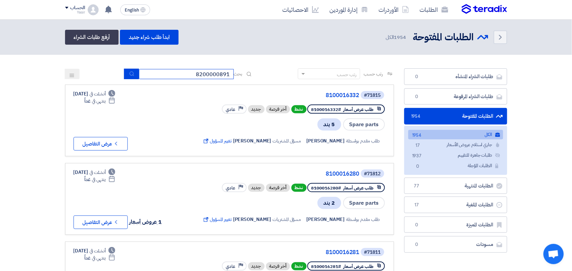
type input "8200000891"
click at [129, 72] on icon "submit" at bounding box center [131, 73] width 5 height 5
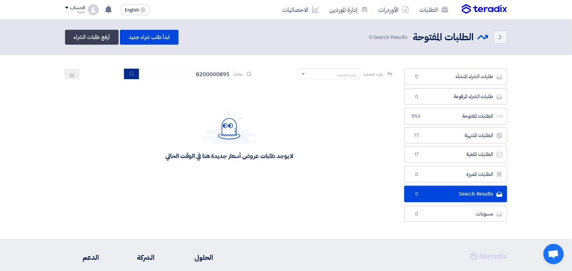
click at [129, 76] on icon "submit" at bounding box center [131, 73] width 5 height 5
drag, startPoint x: 183, startPoint y: 68, endPoint x: 299, endPoint y: 66, distance: 115.9
click at [299, 66] on section "طلبات الشراء المنشأه طلبات الشراء المنشأه 0 طلبات الشراء المرفوعة طلبات الشراء …" at bounding box center [286, 147] width 572 height 184
paste input "2"
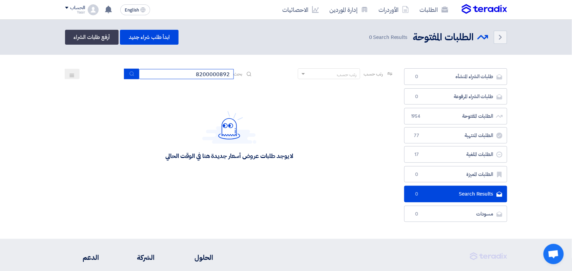
type input "8200000892"
click at [133, 70] on button "submit" at bounding box center [131, 74] width 15 height 11
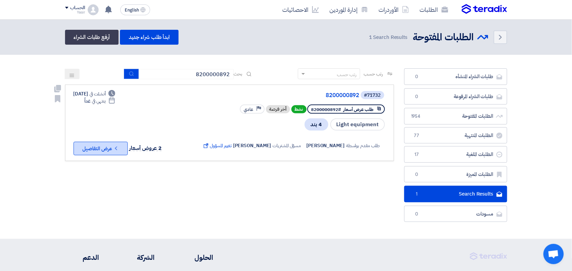
click at [94, 145] on button "Check details عرض التفاصيل" at bounding box center [101, 149] width 54 height 14
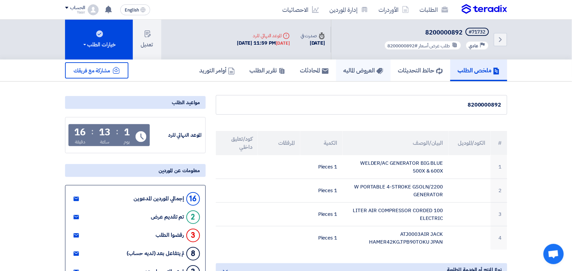
click at [367, 70] on h5 "العروض الماليه" at bounding box center [364, 70] width 40 height 8
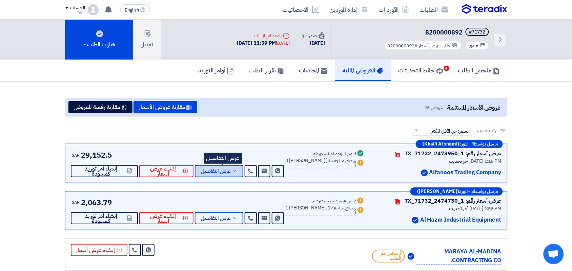
click at [208, 169] on span "عرض التفاصيل" at bounding box center [216, 171] width 30 height 5
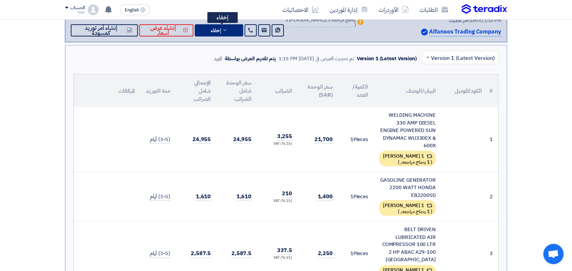
scroll to position [127, 0]
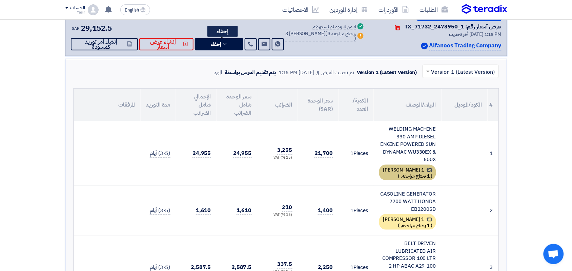
click at [403, 173] on div "1 [PERSON_NAME] ( 1 يحتاج مراجعه, )" at bounding box center [407, 173] width 57 height 16
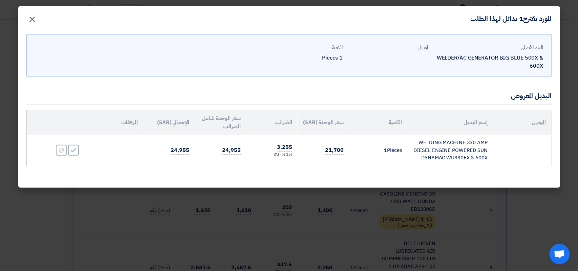
click at [31, 22] on span "×" at bounding box center [32, 19] width 8 height 20
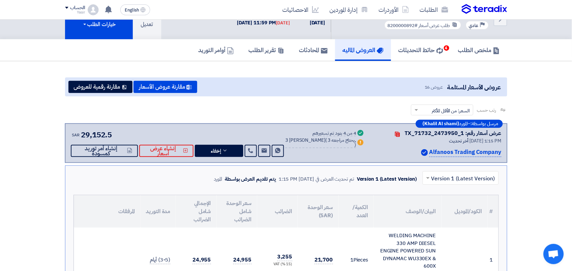
scroll to position [0, 0]
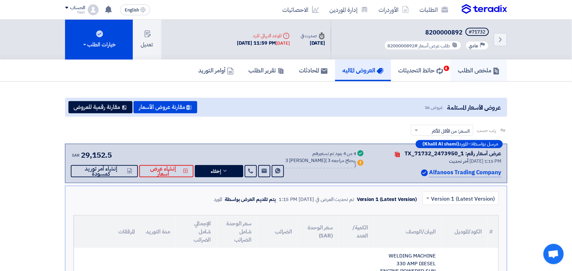
click at [478, 71] on h5 "ملخص الطلب" at bounding box center [479, 70] width 42 height 8
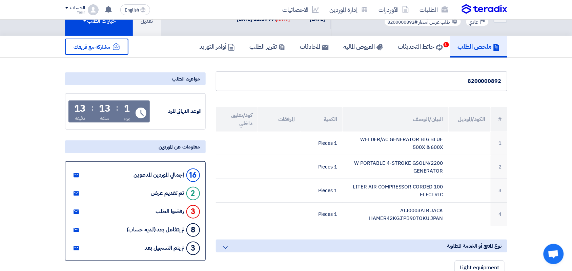
scroll to position [42, 0]
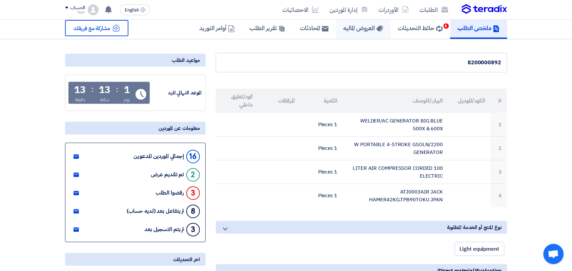
click at [356, 26] on h5 "العروض الماليه" at bounding box center [364, 28] width 40 height 8
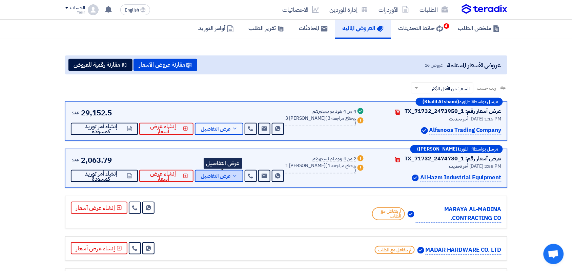
click at [220, 177] on span "عرض التفاصيل" at bounding box center [216, 176] width 30 height 5
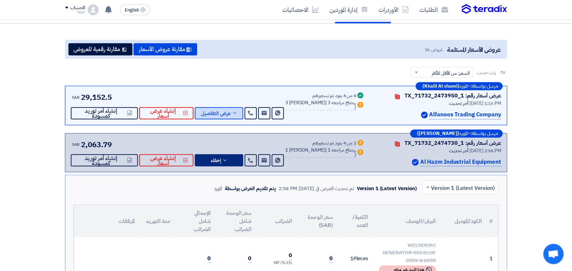
scroll to position [42, 0]
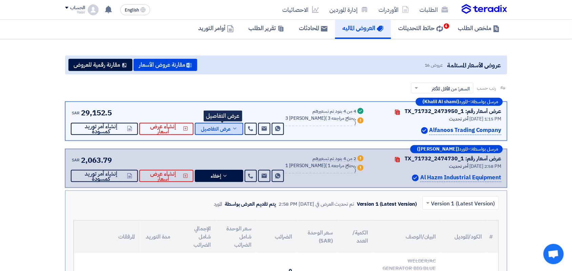
click at [229, 127] on span "عرض التفاصيل" at bounding box center [216, 129] width 30 height 5
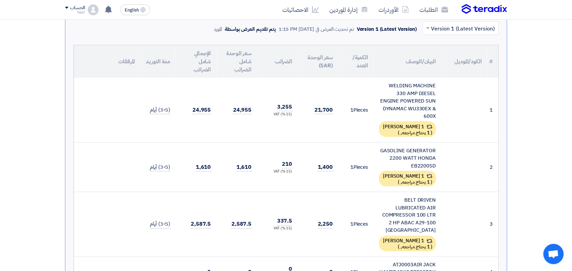
scroll to position [212, 0]
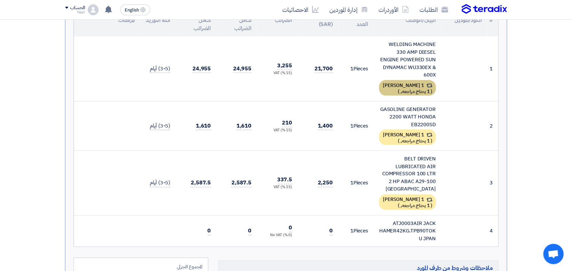
drag, startPoint x: 443, startPoint y: 40, endPoint x: 388, endPoint y: 80, distance: 68.1
click at [388, 80] on tr "1 WELDING MACHINE 330 AMP DIESEL ENGINE POWERED SUN DYNAMAC WU330EX & 600X 1 بد…" at bounding box center [286, 69] width 425 height 65
copy tr "WELDING MACHINE 330 AMP DIESEL ENGINE POWERED SUN DYNAMAC WU330EX & 600X 1 بديل…"
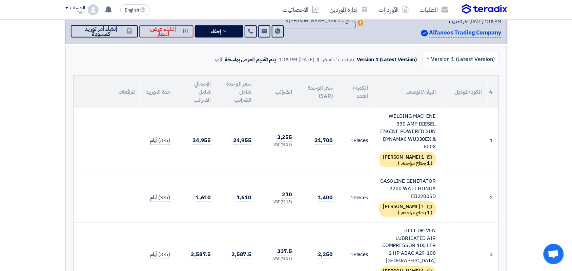
scroll to position [127, 0]
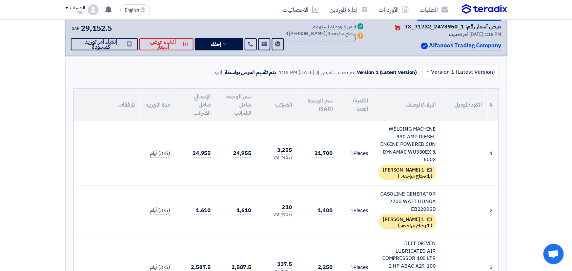
click at [357, 140] on td "1 Pieces" at bounding box center [355, 153] width 35 height 65
drag, startPoint x: 435, startPoint y: 160, endPoint x: 425, endPoint y: 128, distance: 32.9
click at [390, 126] on div "WELDING MACHINE 330 AMP DIESEL ENGINE POWERED SUN DYNAMAC WU330EX & 600X" at bounding box center [407, 144] width 57 height 38
click at [446, 126] on td at bounding box center [464, 153] width 46 height 65
drag, startPoint x: 445, startPoint y: 123, endPoint x: 423, endPoint y: 160, distance: 43.0
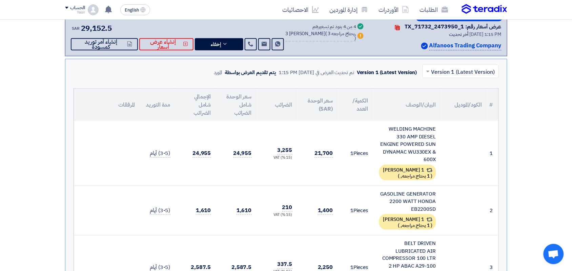
click at [423, 160] on tr "1 WELDING MACHINE 330 AMP DIESEL ENGINE POWERED SUN DYNAMAC WU330EX & 600X 1 بد…" at bounding box center [286, 153] width 425 height 65
copy tr "WELDING MACHINE 330 AMP DIESEL ENGINE POWERED SUN DYNAMAC WU330EX & 600X"
drag, startPoint x: 436, startPoint y: 188, endPoint x: 400, endPoint y: 212, distance: 42.8
click at [400, 212] on td "GASOLINE GENERATOR 2200 WATT HONDA EB2200SD 1 بديل مقدم ( 1 يحتاج مراجعه, )" at bounding box center [408, 211] width 68 height 50
copy div "GASOLINE GENERATOR 2200 WATT HONDA EB2200SD"
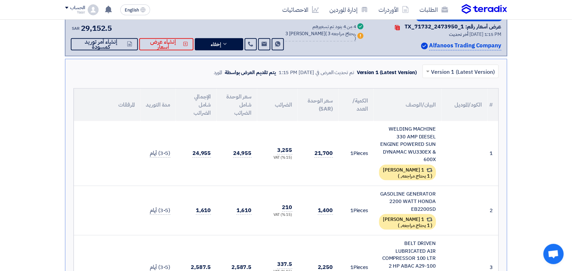
click at [298, 182] on td "21,700" at bounding box center [318, 153] width 41 height 65
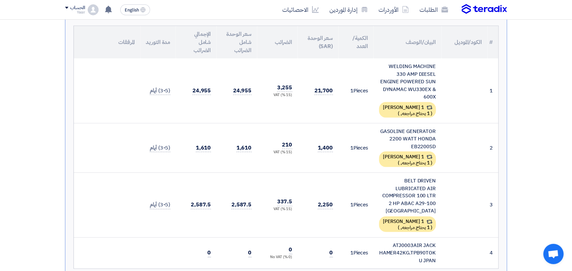
scroll to position [212, 0]
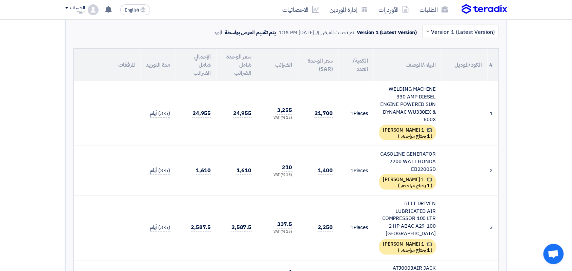
scroll to position [133, 0]
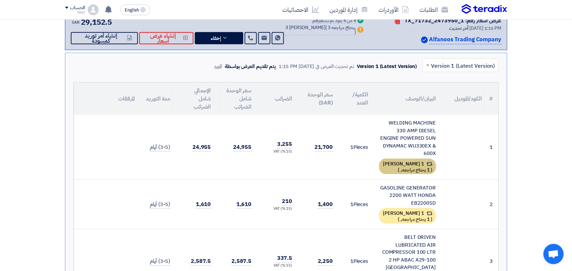
drag, startPoint x: 441, startPoint y: 193, endPoint x: 408, endPoint y: 159, distance: 48.6
click at [408, 159] on tbody "1 WELDING MACHINE 330 AMP DIESEL ENGINE POWERED SUN DYNAMAC WU330EX & 600X 1 بد…" at bounding box center [286, 220] width 425 height 210
click at [465, 141] on td at bounding box center [464, 147] width 46 height 65
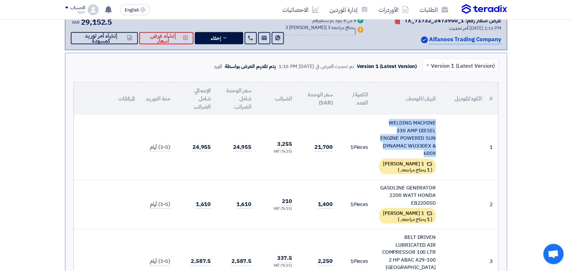
drag, startPoint x: 465, startPoint y: 121, endPoint x: 388, endPoint y: 139, distance: 79.3
click at [388, 139] on tr "1 WELDING MACHINE 330 AMP DIESEL ENGINE POWERED SUN DYNAMAC WU330EX & 600X 1 بد…" at bounding box center [286, 147] width 425 height 65
click at [465, 142] on td at bounding box center [464, 147] width 46 height 65
click at [402, 128] on div "WELDING MACHINE 330 AMP DIESEL ENGINE POWERED SUN DYNAMAC WU330EX & 600X" at bounding box center [407, 138] width 57 height 38
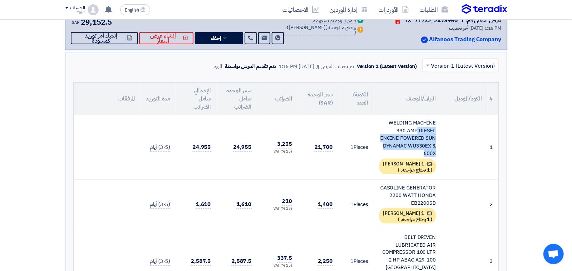
click at [402, 128] on div "WELDING MACHINE 330 AMP DIESEL ENGINE POWERED SUN DYNAMAC WU330EX & 600X" at bounding box center [407, 138] width 57 height 38
click at [363, 126] on td "1 Pieces" at bounding box center [355, 147] width 35 height 65
click at [398, 127] on div "WELDING MACHINE 330 AMP DIESEL ENGINE POWERED SUN DYNAMAC WU330EX & 600X" at bounding box center [407, 138] width 57 height 38
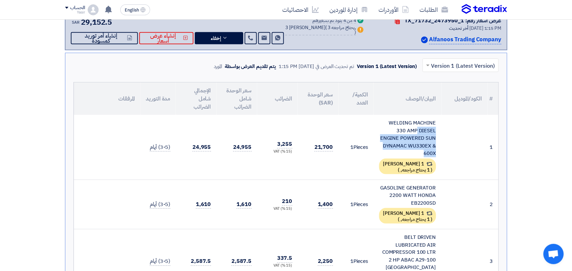
click at [398, 127] on div "WELDING MACHINE 330 AMP DIESEL ENGINE POWERED SUN DYNAMAC WU330EX & 600X" at bounding box center [407, 138] width 57 height 38
click at [329, 137] on td "21,700" at bounding box center [318, 147] width 41 height 65
click at [353, 146] on td "1 Pieces" at bounding box center [355, 147] width 35 height 65
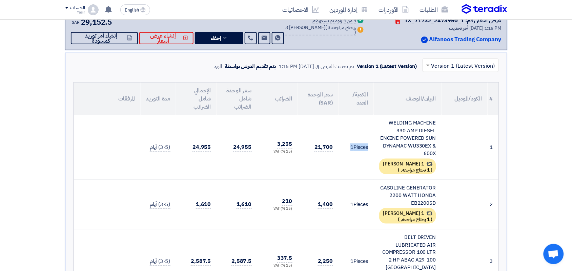
click at [353, 146] on td "1 Pieces" at bounding box center [355, 147] width 35 height 65
click at [357, 135] on td "1 Pieces" at bounding box center [355, 147] width 35 height 65
click at [318, 148] on span "21,700" at bounding box center [323, 147] width 18 height 8
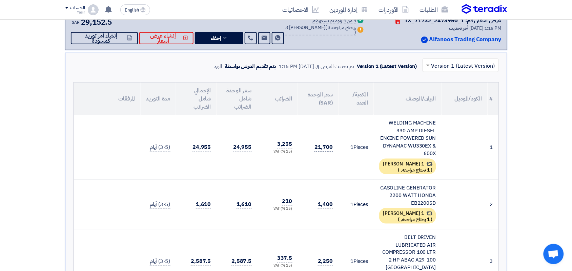
click at [318, 148] on span "21,700" at bounding box center [323, 147] width 18 height 8
click at [318, 135] on td "21,700" at bounding box center [318, 147] width 41 height 65
click at [277, 143] on td "3,255 (15 %) VAT" at bounding box center [277, 147] width 41 height 65
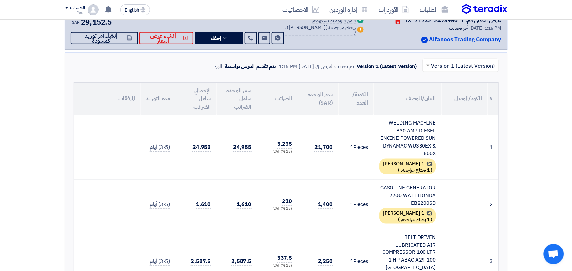
click at [277, 143] on td "3,255 (15 %) VAT" at bounding box center [277, 147] width 41 height 65
click at [302, 162] on td "21,700" at bounding box center [318, 147] width 41 height 65
click at [242, 146] on span "24,955" at bounding box center [242, 147] width 18 height 8
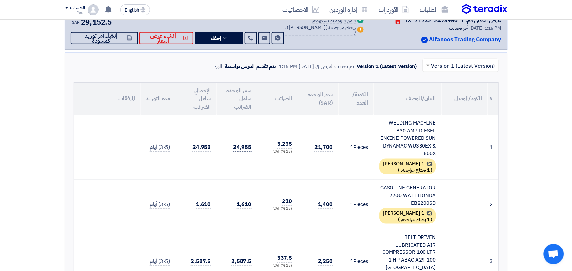
click at [242, 146] on span "24,955" at bounding box center [242, 147] width 18 height 8
click at [212, 165] on td "24,955" at bounding box center [196, 147] width 41 height 65
click at [205, 148] on span "24,955" at bounding box center [201, 147] width 18 height 8
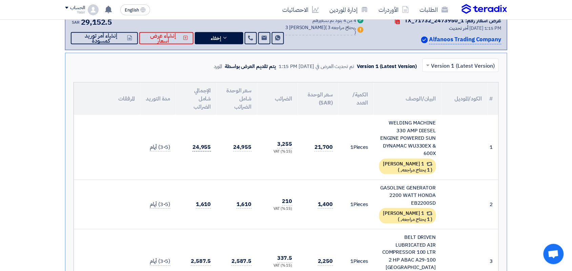
click at [205, 148] on span "24,955" at bounding box center [201, 147] width 18 height 8
click at [248, 126] on td "24,955" at bounding box center [236, 147] width 41 height 65
drag, startPoint x: 463, startPoint y: 120, endPoint x: 400, endPoint y: 153, distance: 71.4
click at [400, 153] on tr "1 WELDING MACHINE 330 AMP DIESEL ENGINE POWERED SUN DYNAMAC WU330EX & 600X 1 بد…" at bounding box center [286, 147] width 425 height 65
click at [356, 161] on td "1 Pieces" at bounding box center [355, 147] width 35 height 65
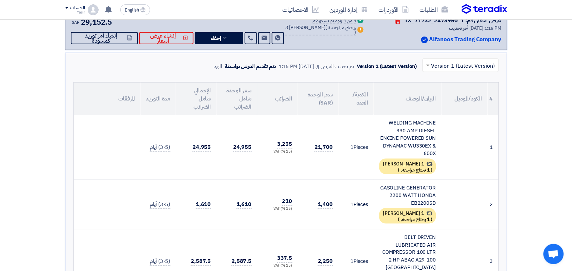
click at [431, 131] on div "WELDING MACHINE 330 AMP DIESEL ENGINE POWERED SUN DYNAMAC WU330EX & 600X" at bounding box center [407, 138] width 57 height 38
click at [349, 125] on td "1 Pieces" at bounding box center [355, 147] width 35 height 65
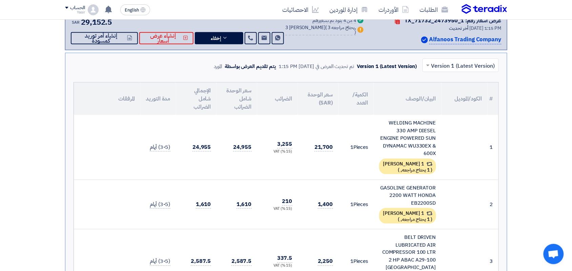
click at [414, 131] on div "WELDING MACHINE 330 AMP DIESEL ENGINE POWERED SUN DYNAMAC WU330EX & 600X" at bounding box center [407, 138] width 57 height 38
click at [348, 127] on td "1 Pieces" at bounding box center [355, 147] width 35 height 65
click at [395, 119] on div "WELDING MACHINE 330 AMP DIESEL ENGINE POWERED SUN DYNAMAC WU330EX & 600X" at bounding box center [407, 138] width 57 height 38
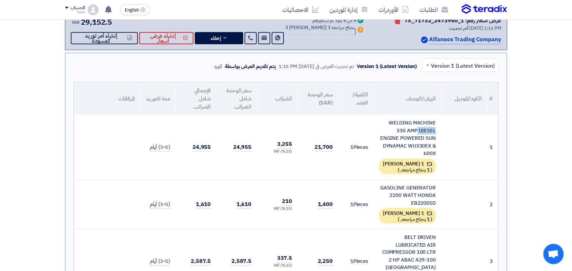
click at [395, 119] on div "WELDING MACHINE 330 AMP DIESEL ENGINE POWERED SUN DYNAMAC WU330EX & 600X" at bounding box center [407, 138] width 57 height 38
click at [355, 132] on td "1 Pieces" at bounding box center [355, 147] width 35 height 65
click at [411, 185] on div "GASOLINE GENERATOR 2200 WATT HONDA EB2200SD" at bounding box center [407, 195] width 57 height 23
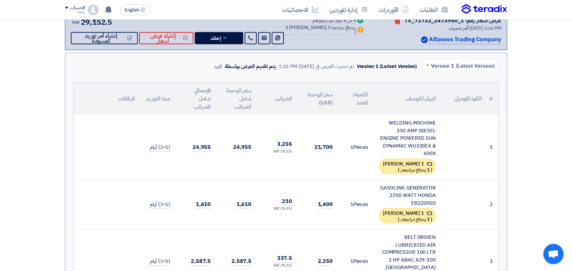
click at [411, 185] on div "GASOLINE GENERATOR 2200 WATT HONDA EB2200SD" at bounding box center [407, 195] width 57 height 23
copy td "GASOLINE GENERATOR 2200 WATT HONDA EB2200SD"
click at [339, 186] on td "1 Pieces" at bounding box center [355, 205] width 35 height 50
click at [392, 189] on div "GASOLINE GENERATOR 2200 WATT HONDA EB2200SD" at bounding box center [407, 195] width 57 height 23
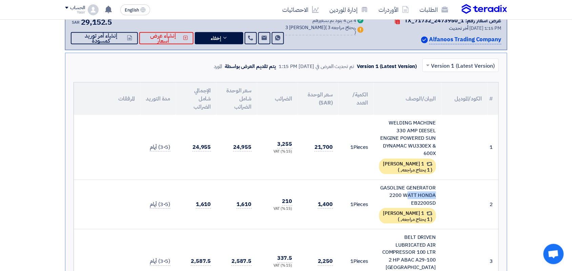
click at [392, 189] on div "GASOLINE GENERATOR 2200 WATT HONDA EB2200SD" at bounding box center [407, 195] width 57 height 23
click at [413, 215] on div "1 [PERSON_NAME] ( 1 يحتاج مراجعه, )" at bounding box center [407, 216] width 57 height 16
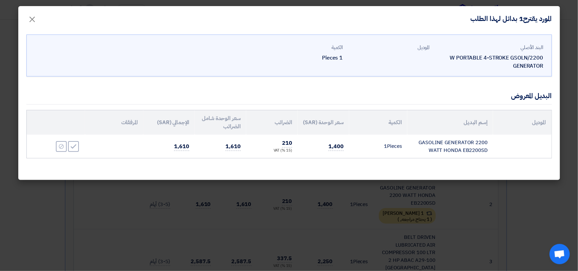
click at [435, 148] on td "GASOLINE GENERATOR 2200 WATT HONDA EB2200SD" at bounding box center [451, 146] width 86 height 23
copy tr "GASOLINE GENERATOR 2200 WATT HONDA EB2200SD"
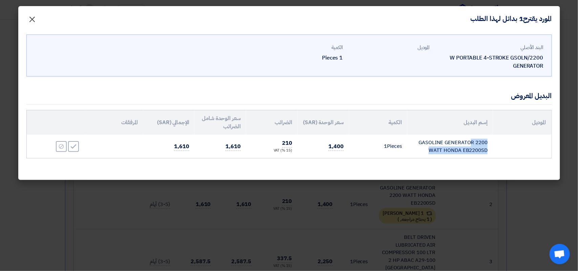
click at [35, 17] on span "×" at bounding box center [32, 19] width 8 height 20
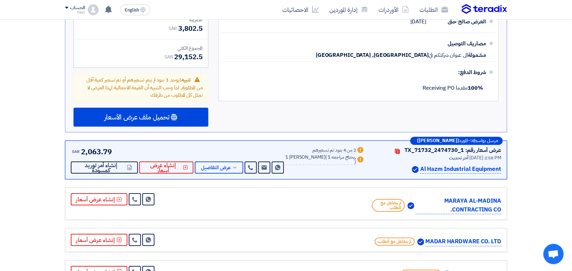
scroll to position [514, 0]
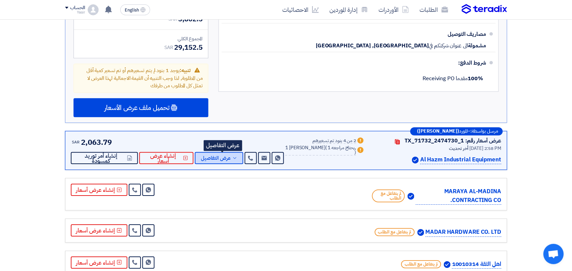
click at [221, 156] on span "عرض التفاصيل" at bounding box center [216, 158] width 30 height 5
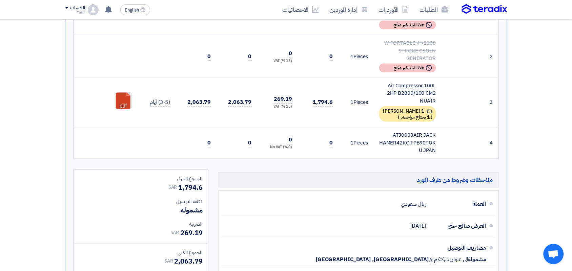
scroll to position [303, 0]
click at [402, 108] on div "1 [PERSON_NAME] ( 1 يحتاج مراجعه, )" at bounding box center [407, 115] width 57 height 16
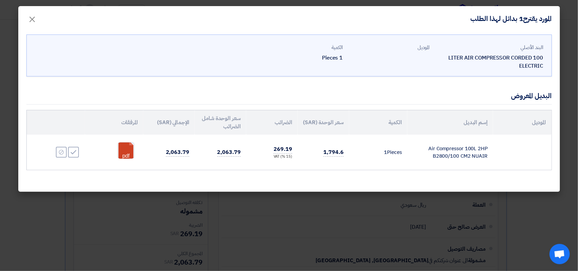
click at [440, 151] on td "Air Compressor 100L 2HP B2800/100 CM2 NUAIR" at bounding box center [451, 152] width 86 height 35
copy tr "Air Compressor 100L 2HP B2800/100 CM2 NUAIR"
click at [30, 19] on span "×" at bounding box center [32, 19] width 8 height 20
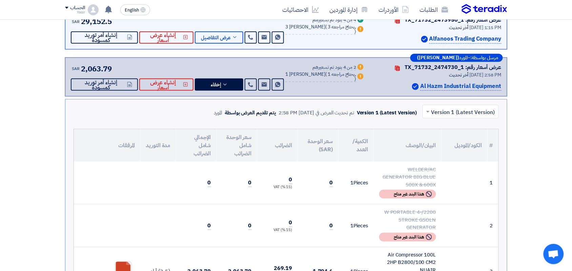
scroll to position [133, 0]
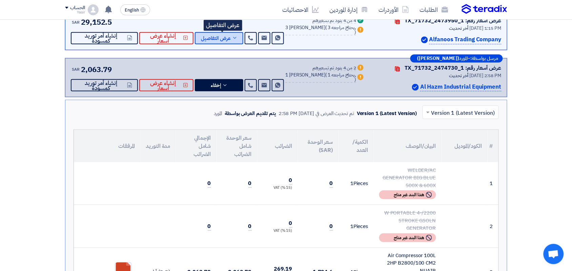
click at [225, 36] on span "عرض التفاصيل" at bounding box center [216, 38] width 30 height 5
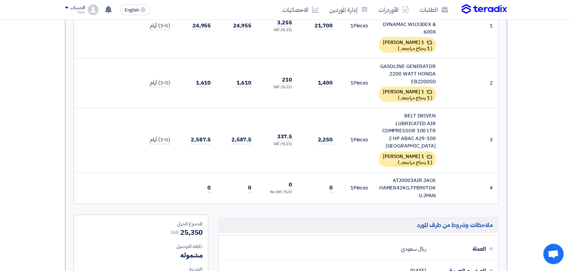
scroll to position [260, 0]
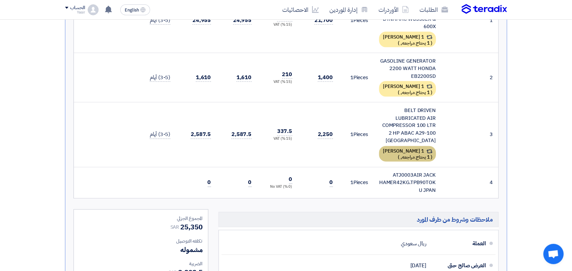
click at [401, 154] on span "1 يحتاج مراجعه," at bounding box center [415, 157] width 29 height 7
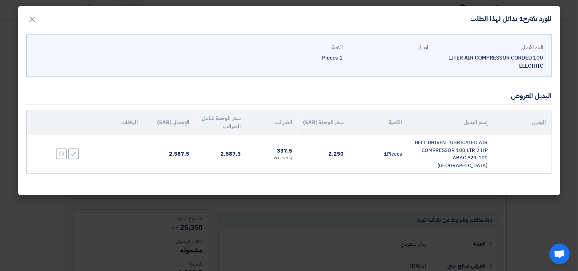
click at [427, 143] on td "BELT DRIVEN LUBRICATED AIR COMPRESSOR 100 LTR 2 HP ABAC A29-100 [GEOGRAPHIC_DAT…" at bounding box center [451, 154] width 86 height 39
copy tr "BELT DRIVEN LUBRICATED AIR COMPRESSOR 100 LTR 2 HP ABAC A29-100 [GEOGRAPHIC_DAT…"
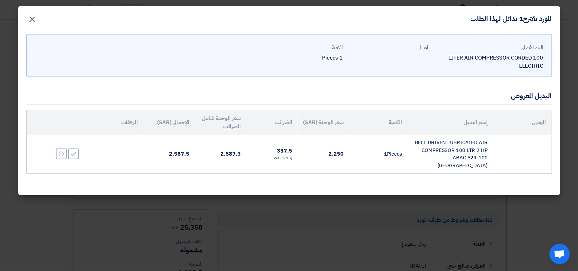
drag, startPoint x: 247, startPoint y: 97, endPoint x: 29, endPoint y: 16, distance: 232.5
click at [29, 14] on span "×" at bounding box center [32, 19] width 8 height 20
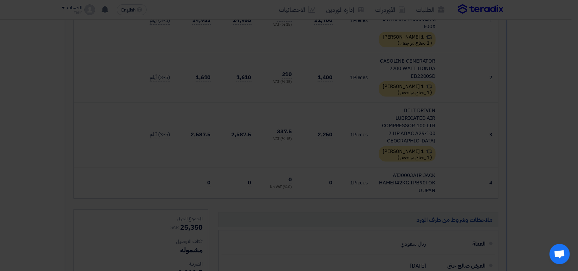
click at [29, 21] on div "البند الأصلي 100 LITER AIR COMPRESSOR CORDED ELECTRIC الموديل الكمية 1 Pieces" at bounding box center [289, 39] width 526 height 42
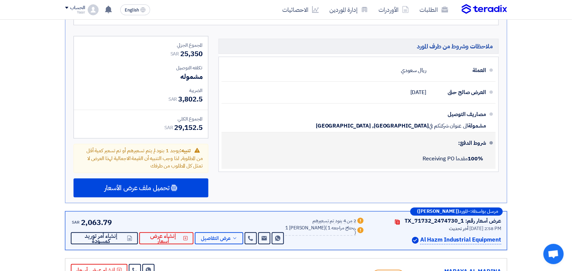
scroll to position [472, 0]
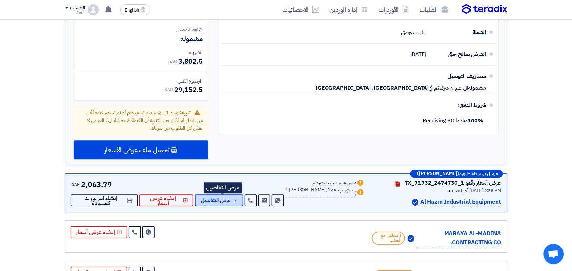
click at [223, 198] on span "عرض التفاصيل" at bounding box center [216, 200] width 30 height 5
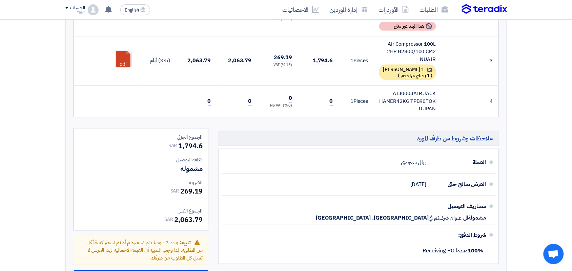
scroll to position [303, 0]
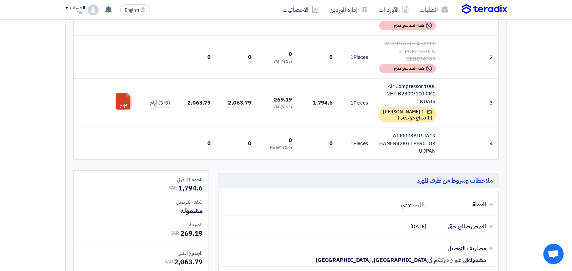
drag, startPoint x: 419, startPoint y: 100, endPoint x: 437, endPoint y: 100, distance: 18.0
click at [437, 100] on td "Air Compressor 100L 2HP B2800/100 CM2 NUAIR 1 بديل مقدم ( 1 يحتاج مراجعه, )" at bounding box center [408, 104] width 68 height 50
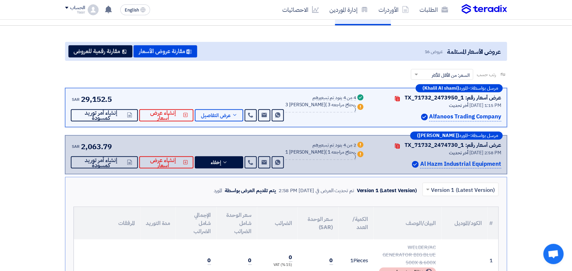
scroll to position [48, 0]
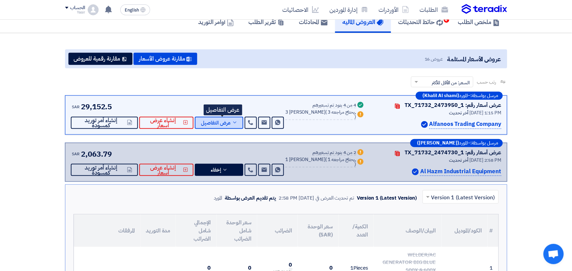
click at [223, 121] on span "عرض التفاصيل" at bounding box center [216, 123] width 30 height 5
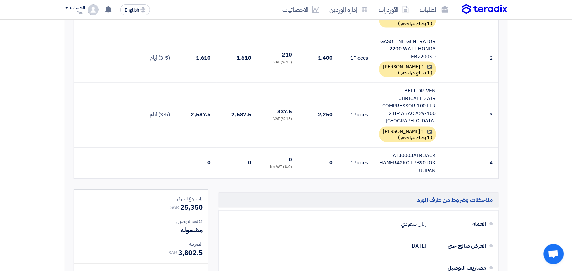
scroll to position [303, 0]
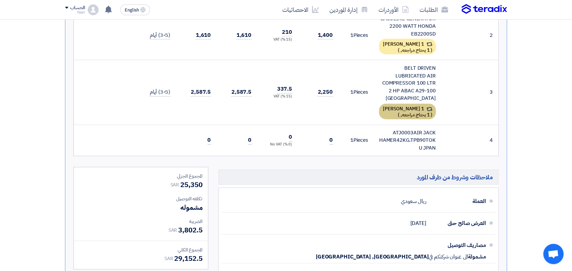
click at [402, 104] on div "1 [PERSON_NAME] ( 1 يحتاج مراجعه, )" at bounding box center [407, 112] width 57 height 16
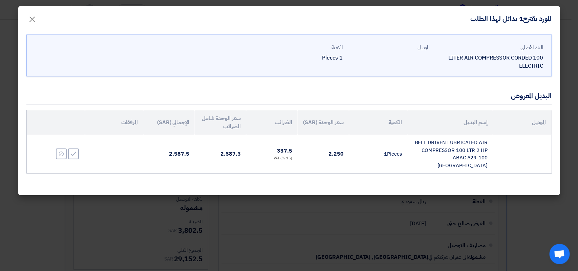
click at [456, 152] on td "BELT DRIVEN LUBRICATED AIR COMPRESSOR 100 LTR 2 HP ABAC A29-100 [GEOGRAPHIC_DAT…" at bounding box center [451, 154] width 86 height 39
click at [34, 18] on span "×" at bounding box center [32, 19] width 8 height 20
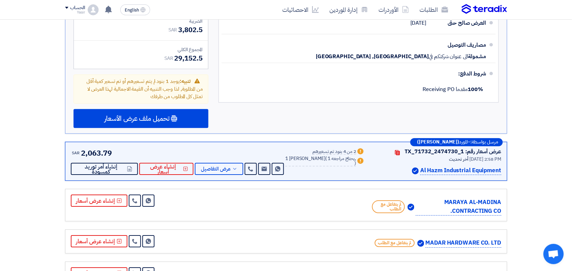
scroll to position [505, 0]
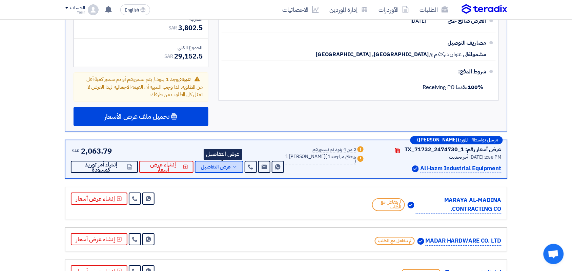
click at [221, 162] on div "مرسل بواسطة: – المورد ([PERSON_NAME]) عرض أسعار رقم: TX_71732_2474730_1 Contact…" at bounding box center [286, 159] width 442 height 39
click at [221, 162] on button "عرض التفاصيل" at bounding box center [219, 167] width 48 height 12
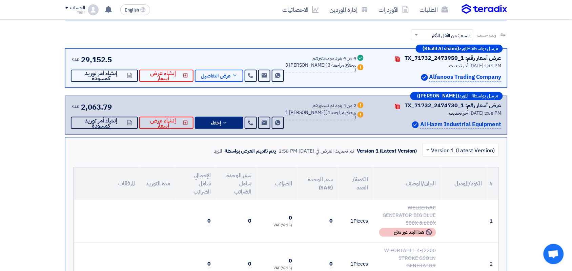
scroll to position [94, 0]
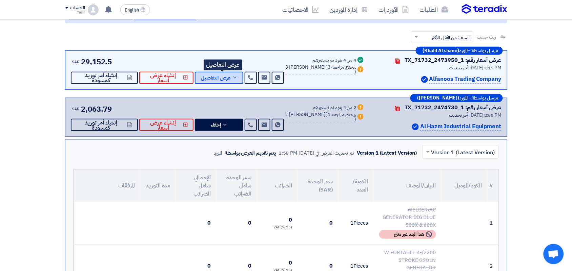
click at [231, 76] on span "عرض التفاصيل" at bounding box center [216, 78] width 30 height 5
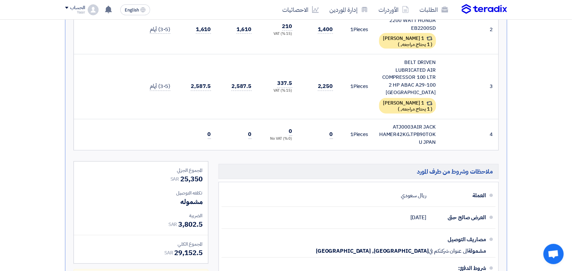
scroll to position [313, 0]
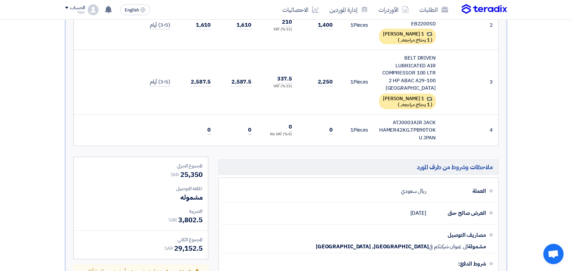
click at [391, 76] on div "BELT DRIVEN LUBRICATED AIR COMPRESSOR 100 LTR 2 HP ABAC A29-100 [GEOGRAPHIC_DAT…" at bounding box center [407, 73] width 57 height 38
click at [412, 56] on div "BELT DRIVEN LUBRICATED AIR COMPRESSOR 100 LTR 2 HP ABAC A29-100 [GEOGRAPHIC_DAT…" at bounding box center [407, 73] width 57 height 38
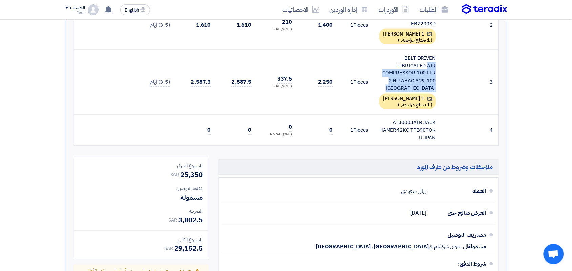
click at [412, 56] on div "BELT DRIVEN LUBRICATED AIR COMPRESSOR 100 LTR 2 HP ABAC A29-100 [GEOGRAPHIC_DAT…" at bounding box center [407, 73] width 57 height 38
click at [365, 54] on td "1 Pieces" at bounding box center [355, 82] width 35 height 65
click at [396, 75] on div "BELT DRIVEN LUBRICATED AIR COMPRESSOR 100 LTR 2 HP ABAC A29-100 [GEOGRAPHIC_DAT…" at bounding box center [407, 73] width 57 height 38
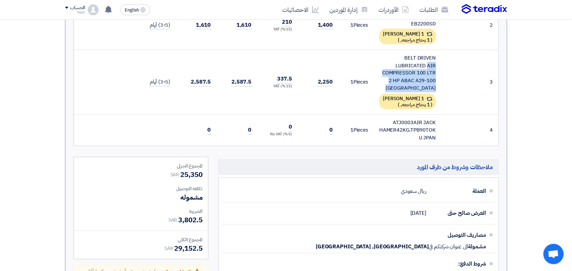
click at [396, 75] on div "BELT DRIVEN LUBRICATED AIR COMPRESSOR 100 LTR 2 HP ABAC A29-100 [GEOGRAPHIC_DAT…" at bounding box center [407, 73] width 57 height 38
click at [359, 50] on td "1 Pieces" at bounding box center [355, 82] width 35 height 65
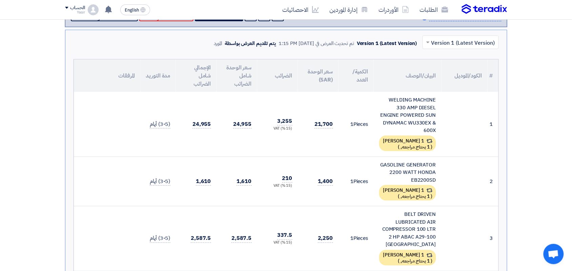
scroll to position [0, 0]
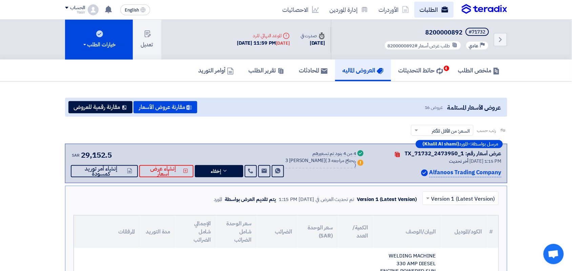
click at [419, 13] on link "الطلبات" at bounding box center [433, 10] width 39 height 16
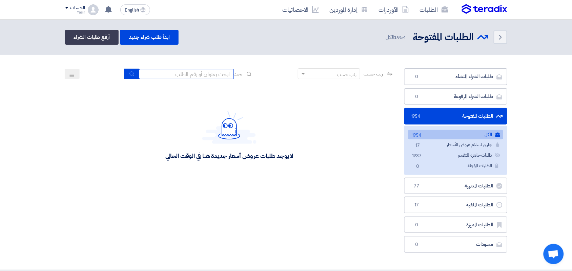
click at [200, 69] on input at bounding box center [186, 74] width 95 height 10
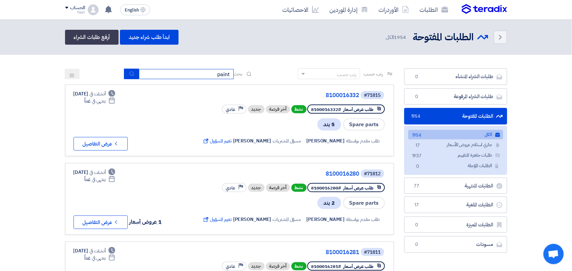
type input "paint"
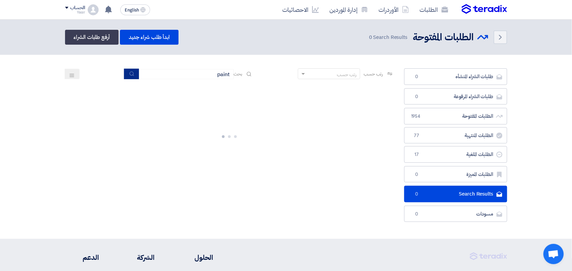
click at [128, 78] on button "submit" at bounding box center [131, 74] width 15 height 11
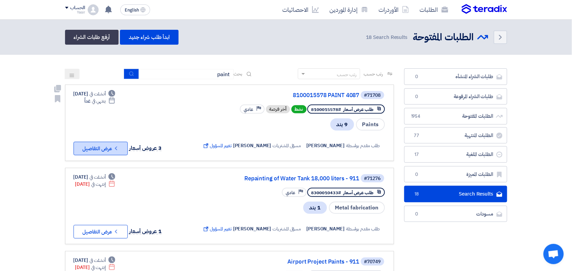
click at [99, 144] on button "Check details عرض التفاصيل" at bounding box center [101, 149] width 54 height 14
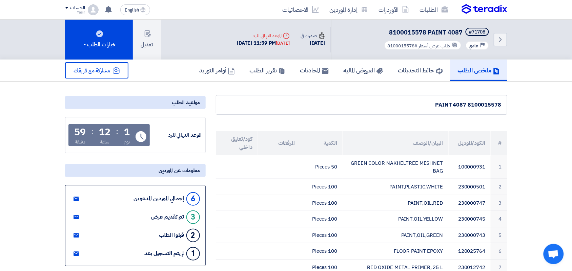
click at [352, 57] on div "Back #71708 8100015578 PAINT 4087 Priority عادي طلب عرض أسعار #8100015578" at bounding box center [419, 40] width 176 height 40
click at [353, 62] on link "العروض الماليه" at bounding box center [363, 71] width 55 height 22
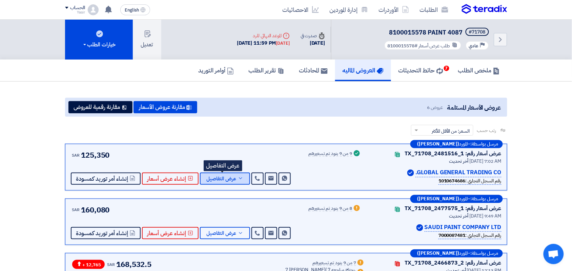
click at [215, 173] on button "عرض التفاصيل" at bounding box center [225, 179] width 50 height 12
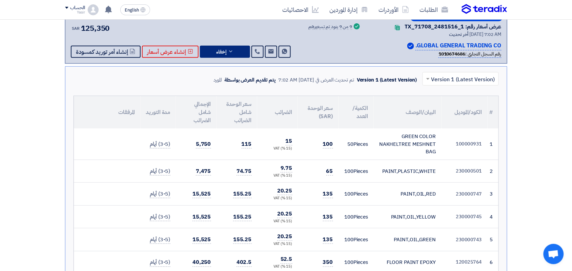
scroll to position [129, 0]
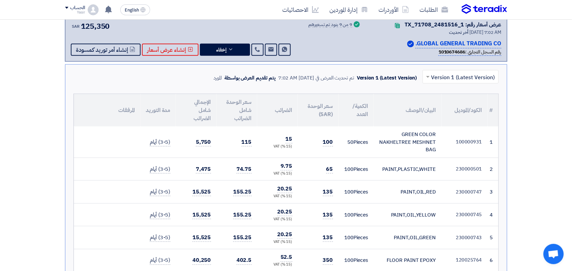
click at [412, 132] on div "GREEN COLOR NAKHELTREE MESHNET BAG" at bounding box center [407, 142] width 57 height 23
click at [395, 169] on div "PAINT,PLASTIC,WHITE" at bounding box center [407, 170] width 57 height 8
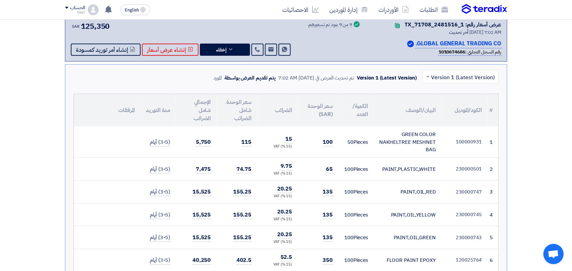
click at [395, 169] on div "PAINT,PLASTIC,WHITE" at bounding box center [407, 170] width 57 height 8
click at [407, 192] on div "PAINT,OIL,RED" at bounding box center [407, 192] width 57 height 8
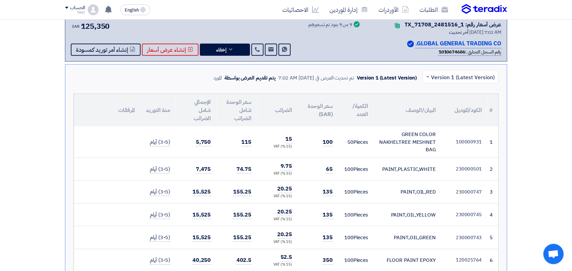
click at [407, 192] on div "PAINT,OIL,RED" at bounding box center [407, 192] width 57 height 8
click at [402, 219] on div "PAINT,OIL,YELLOW" at bounding box center [407, 215] width 57 height 8
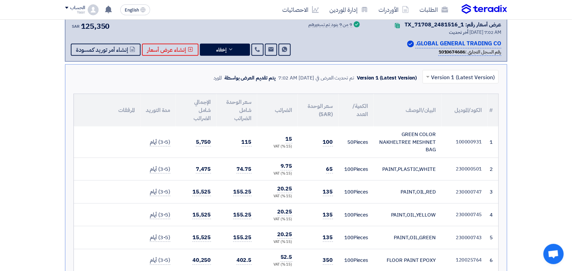
click at [405, 245] on td "PAINT,OIL,GREEN" at bounding box center [408, 238] width 68 height 23
click at [394, 225] on td "PAINT,OIL,YELLOW" at bounding box center [408, 215] width 68 height 23
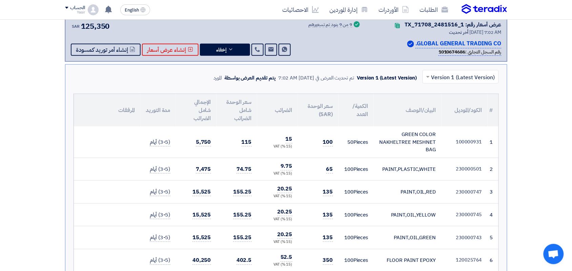
click at [394, 225] on td "PAINT,OIL,YELLOW" at bounding box center [408, 215] width 68 height 23
click at [397, 176] on td "PAINT,PLASTIC,WHITE" at bounding box center [408, 169] width 68 height 23
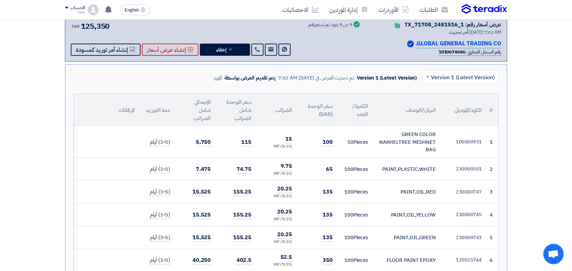
click at [390, 141] on div "GREEN COLOR NAKHELTREE MESHNET BAG" at bounding box center [407, 142] width 57 height 23
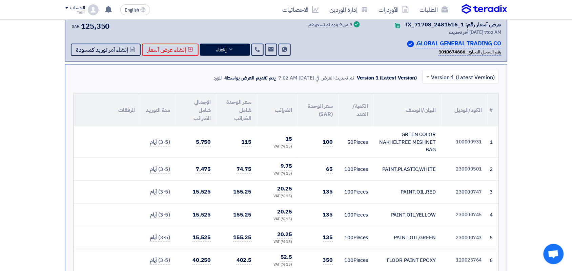
click at [390, 166] on div "PAINT,PLASTIC,WHITE" at bounding box center [407, 170] width 57 height 8
click at [398, 189] on div "PAINT,OIL,RED" at bounding box center [407, 192] width 57 height 8
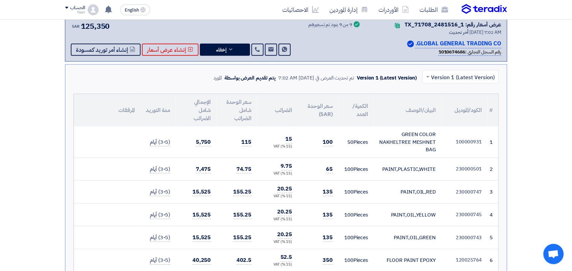
click at [398, 189] on div "PAINT,OIL,RED" at bounding box center [407, 192] width 57 height 8
click at [400, 219] on div "PAINT,OIL,YELLOW" at bounding box center [407, 215] width 57 height 8
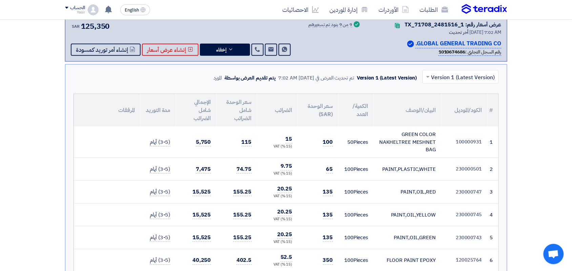
click at [400, 219] on div "PAINT,OIL,YELLOW" at bounding box center [407, 215] width 57 height 8
click at [399, 241] on div "PAINT,OIL,GREEN" at bounding box center [407, 238] width 57 height 8
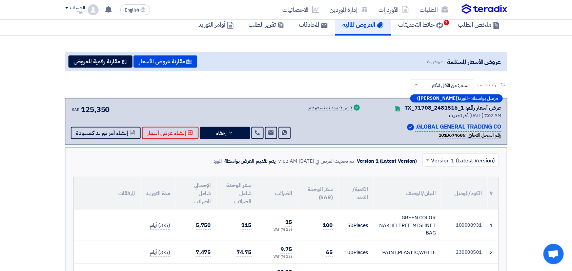
scroll to position [0, 0]
